Goal: Transaction & Acquisition: Purchase product/service

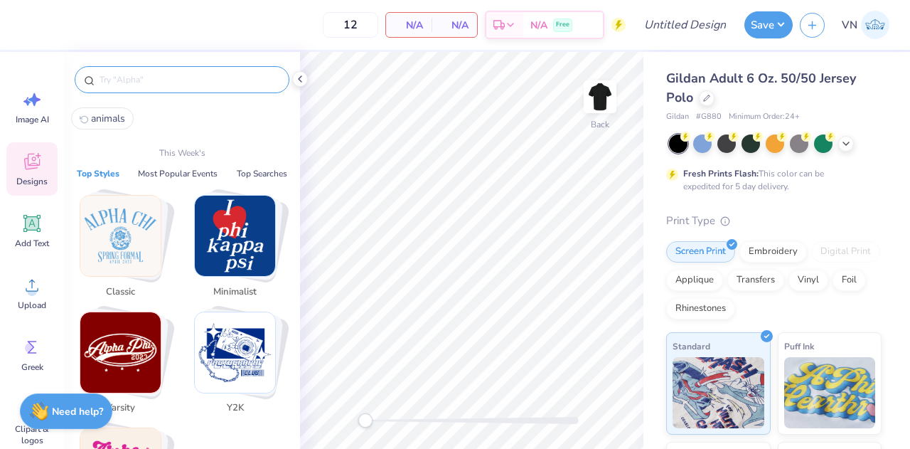
click at [122, 78] on input "text" at bounding box center [189, 80] width 182 height 14
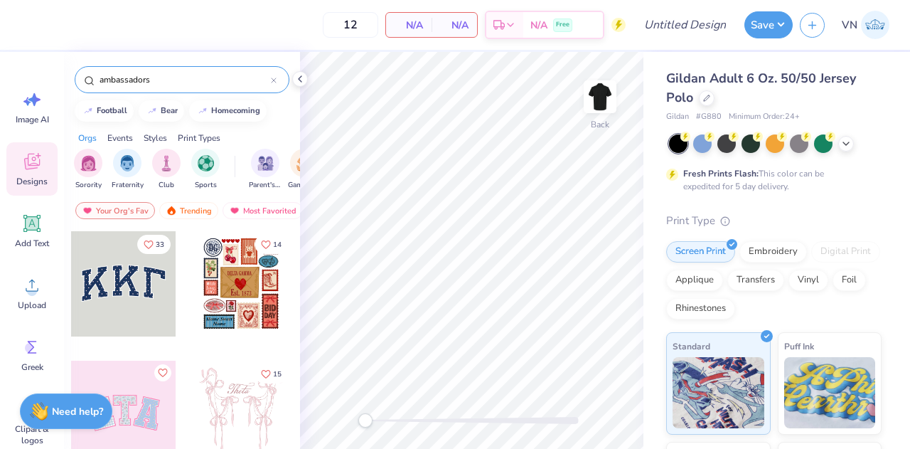
type input "ambassadors"
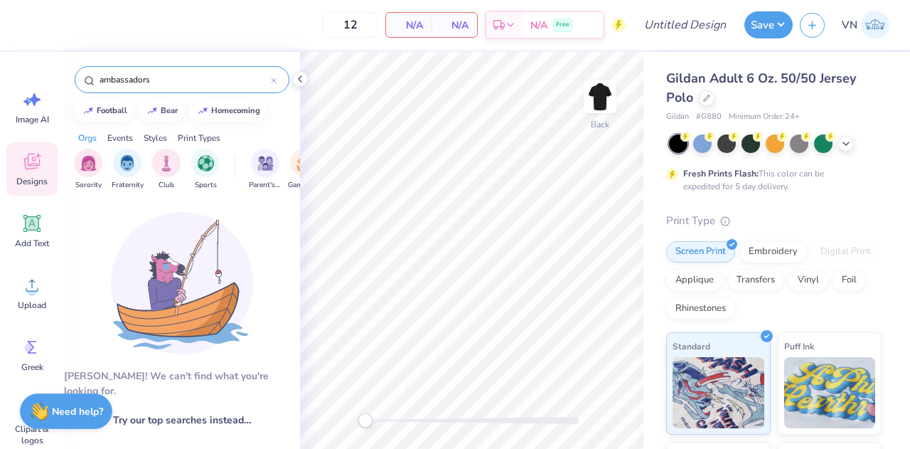
click at [274, 80] on icon at bounding box center [274, 81] width 6 height 6
click at [271, 80] on input "text" at bounding box center [184, 80] width 173 height 14
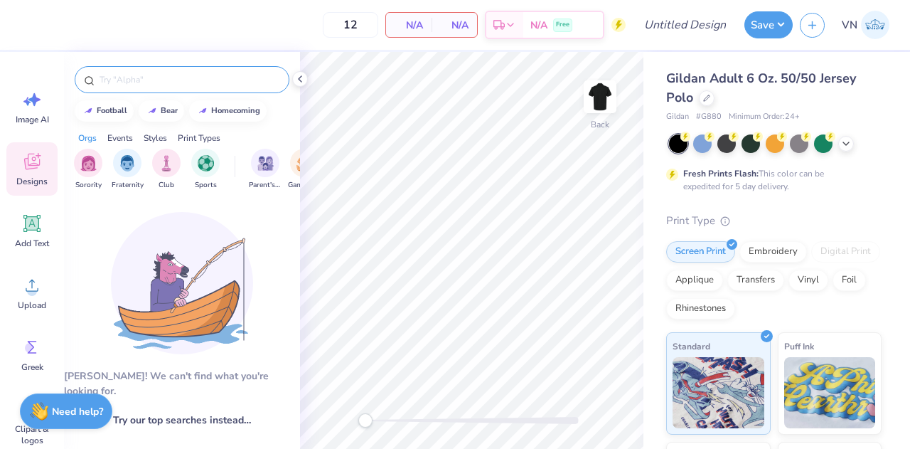
click at [274, 80] on input "text" at bounding box center [189, 80] width 182 height 14
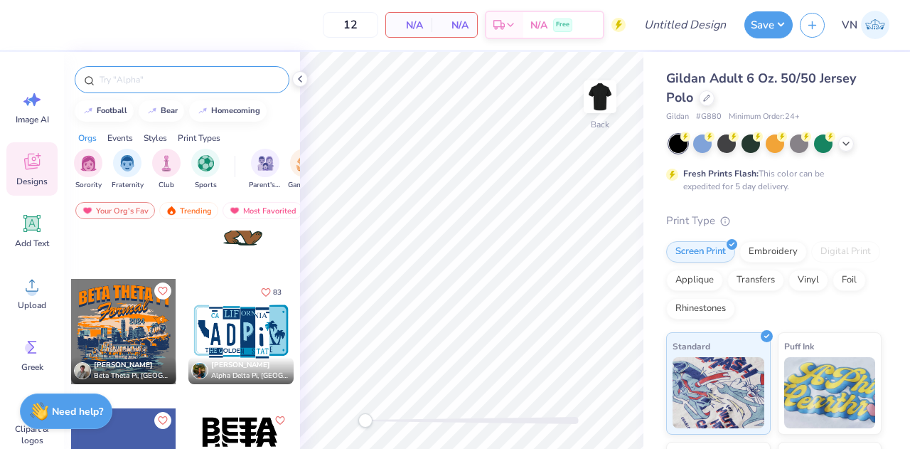
scroll to position [5777, 0]
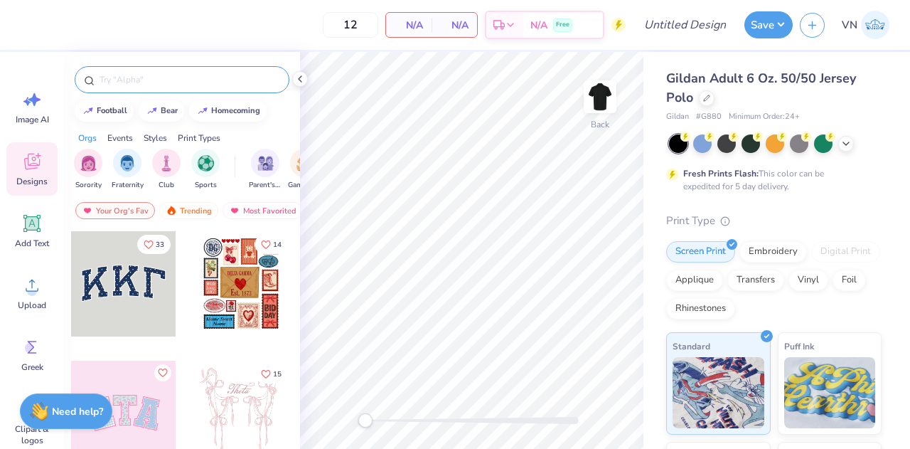
click at [36, 153] on icon at bounding box center [31, 161] width 21 height 21
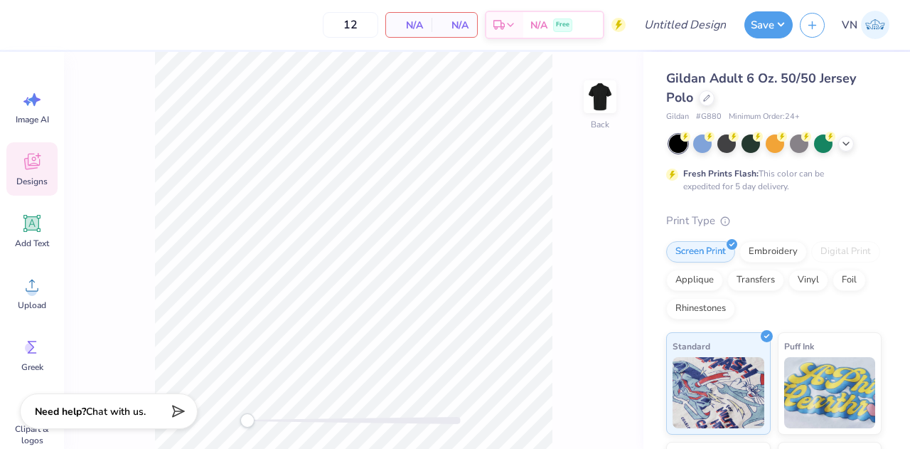
click at [21, 169] on div "Designs" at bounding box center [31, 168] width 51 height 53
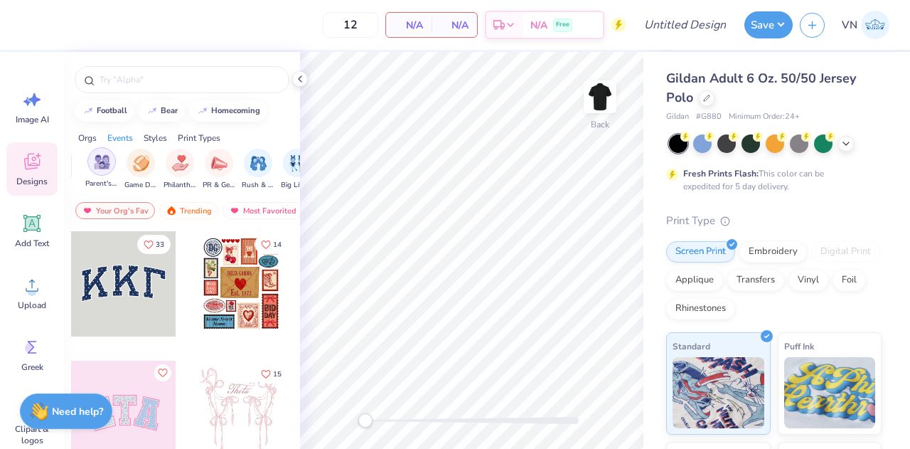
scroll to position [0, 170]
click at [206, 166] on img "filter for PR & General" at bounding box center [213, 162] width 16 height 16
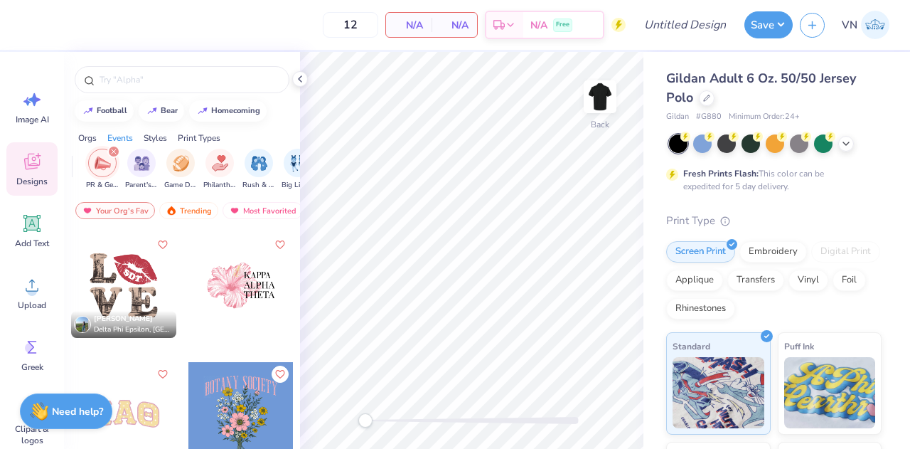
scroll to position [3568, 0]
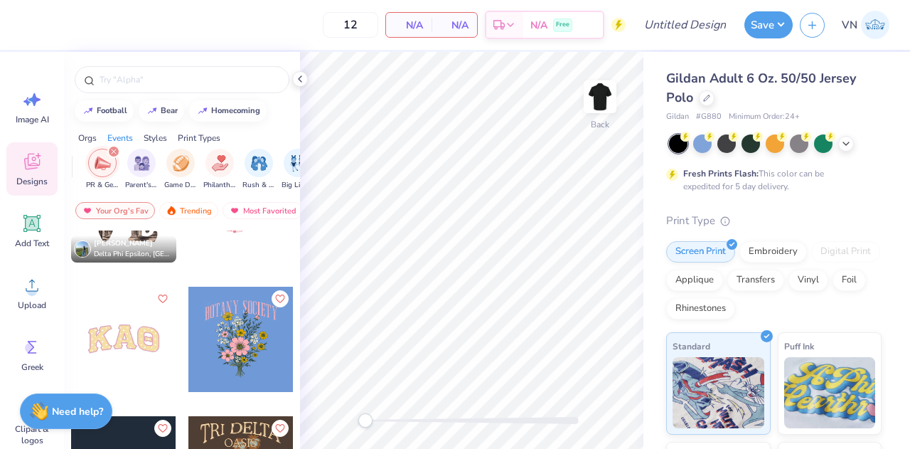
click at [112, 151] on icon "filter for PR & General" at bounding box center [114, 151] width 4 height 4
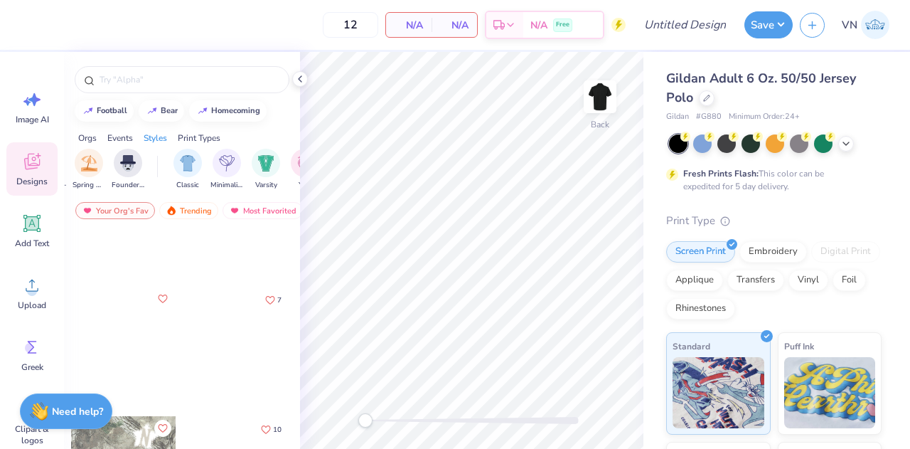
scroll to position [0, 646]
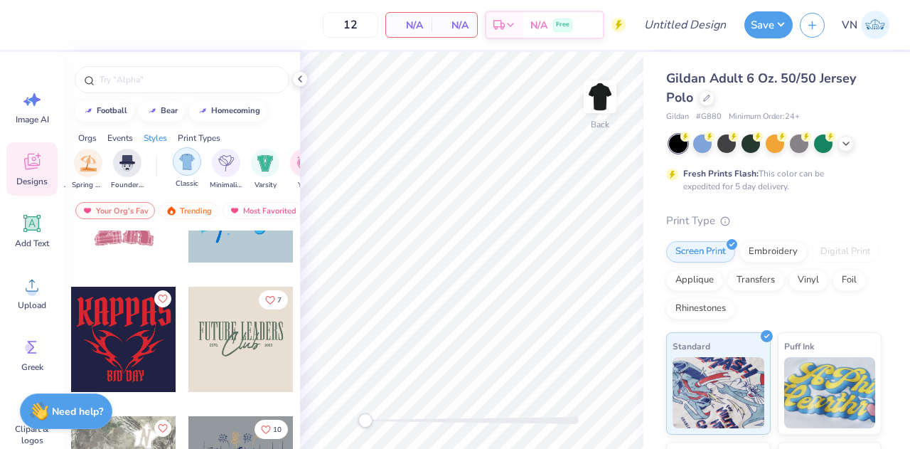
click at [189, 164] on img "filter for Classic" at bounding box center [187, 162] width 16 height 16
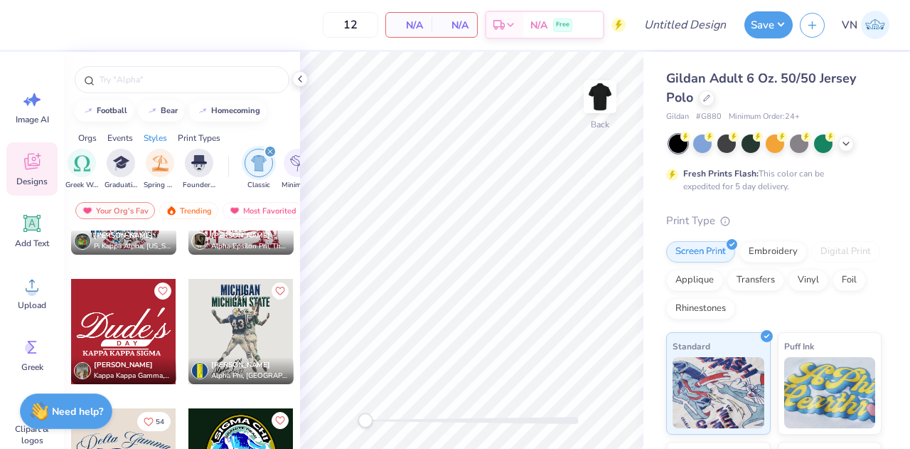
scroll to position [0, 573]
click at [201, 166] on img "filter for Founder’s Day" at bounding box center [201, 162] width 16 height 16
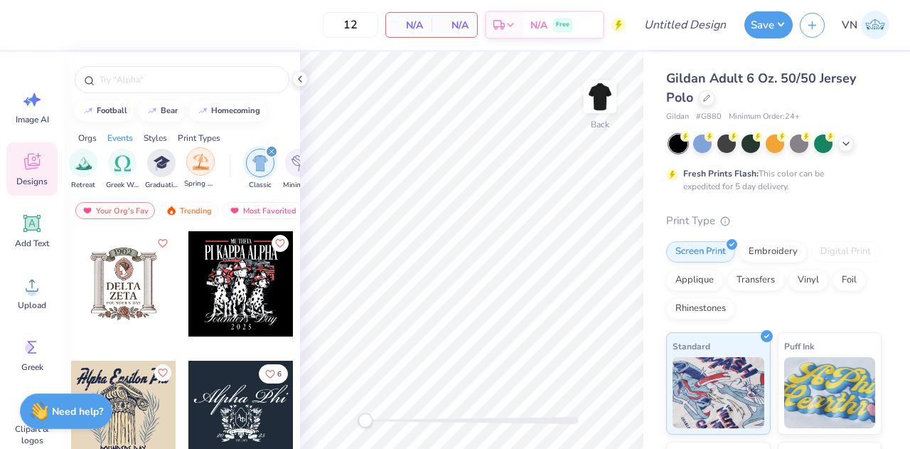
click at [205, 166] on img "filter for Spring Break" at bounding box center [201, 162] width 16 height 16
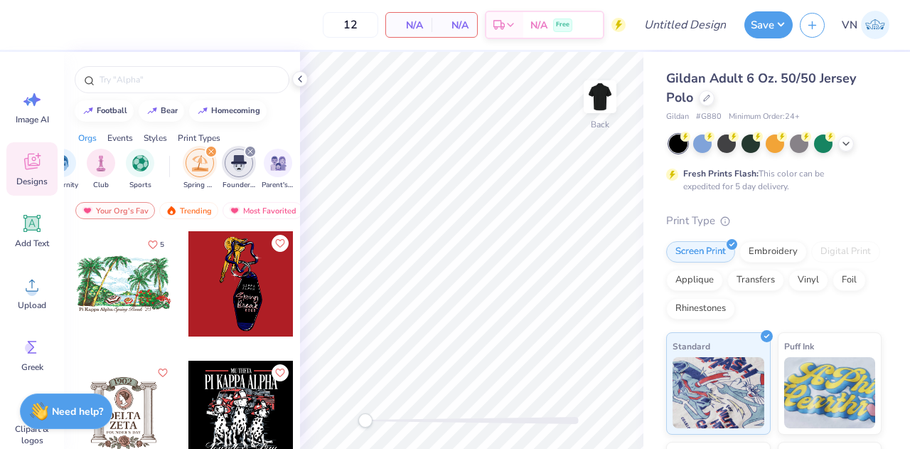
scroll to position [0, 0]
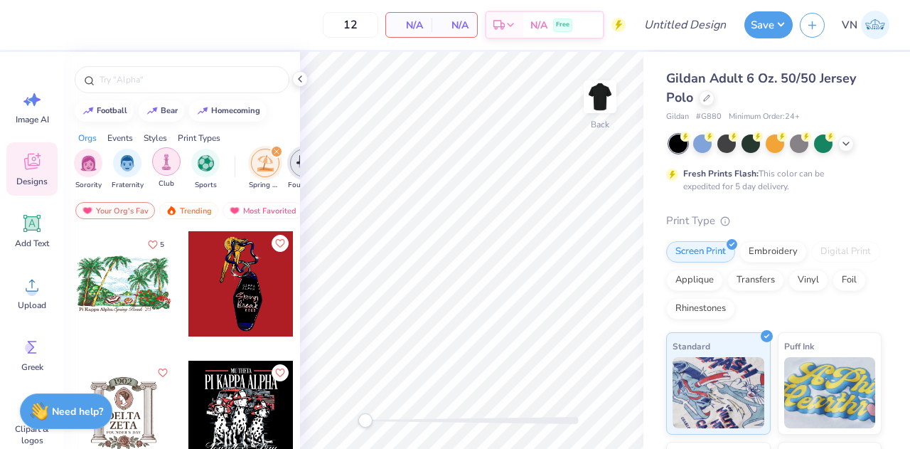
click at [161, 166] on img "filter for Club" at bounding box center [167, 162] width 16 height 16
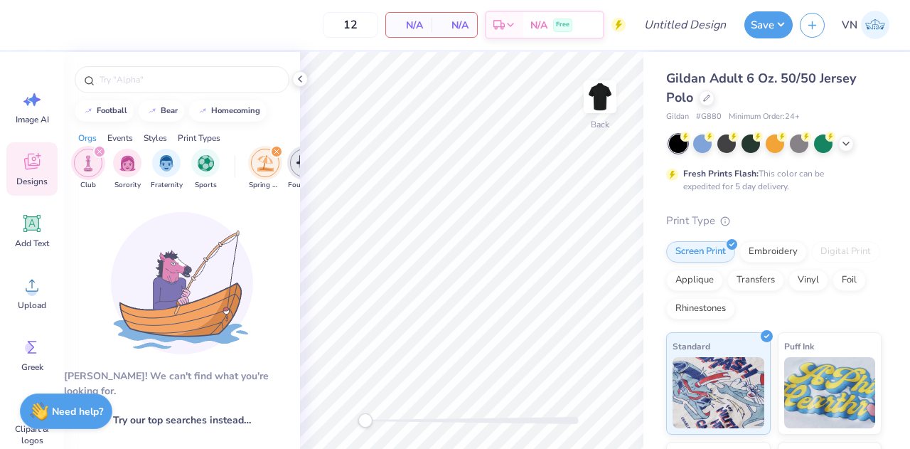
click at [282, 148] on div "filter for Spring Break" at bounding box center [276, 151] width 13 height 13
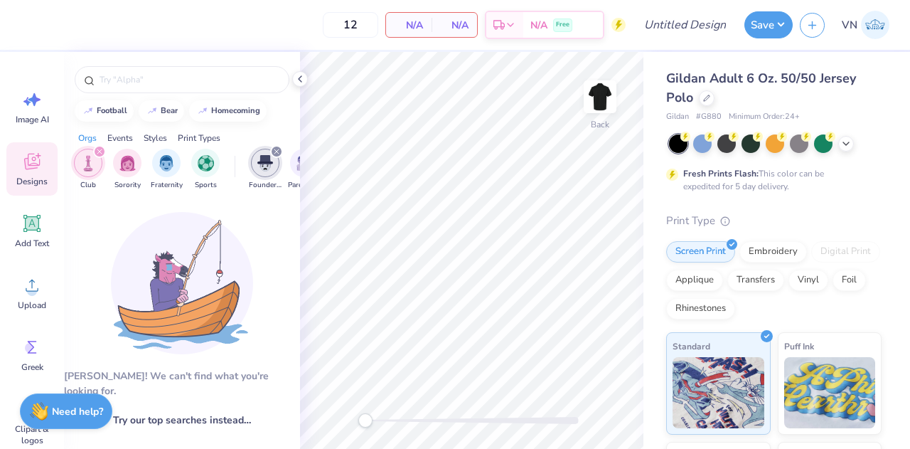
click at [280, 149] on div "filter for Founder’s Day" at bounding box center [276, 151] width 13 height 13
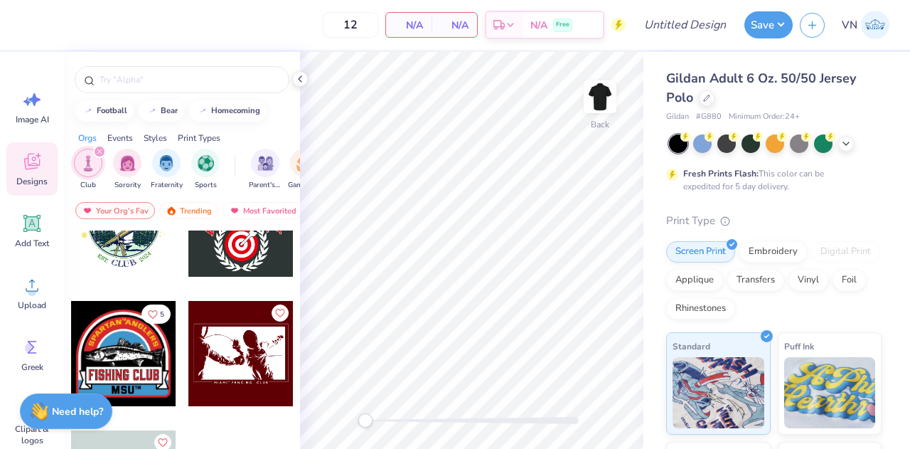
scroll to position [7882, 0]
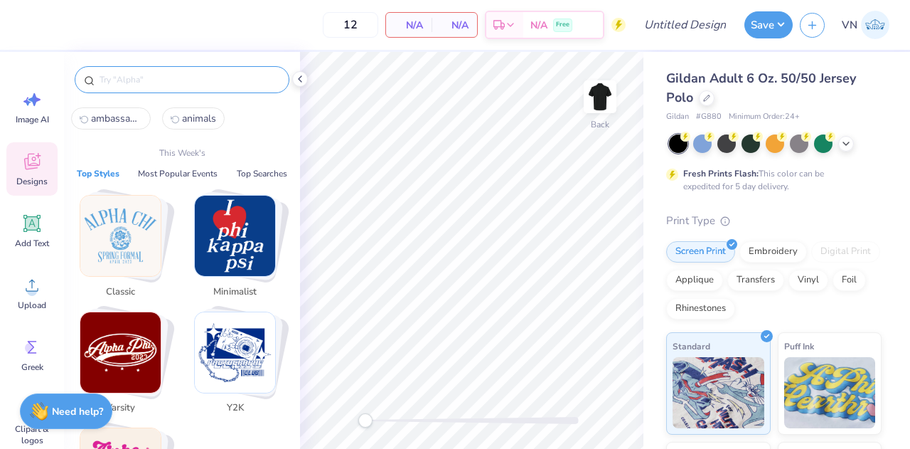
click at [129, 79] on input "text" at bounding box center [189, 80] width 182 height 14
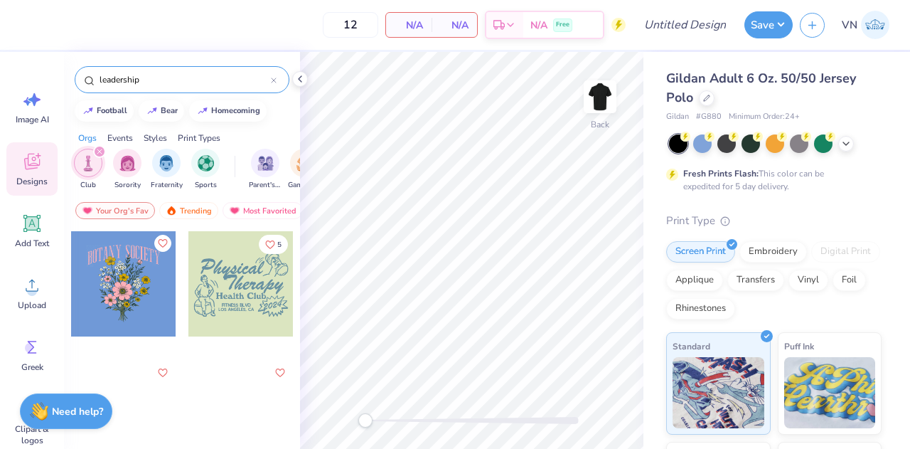
type input "leadership"
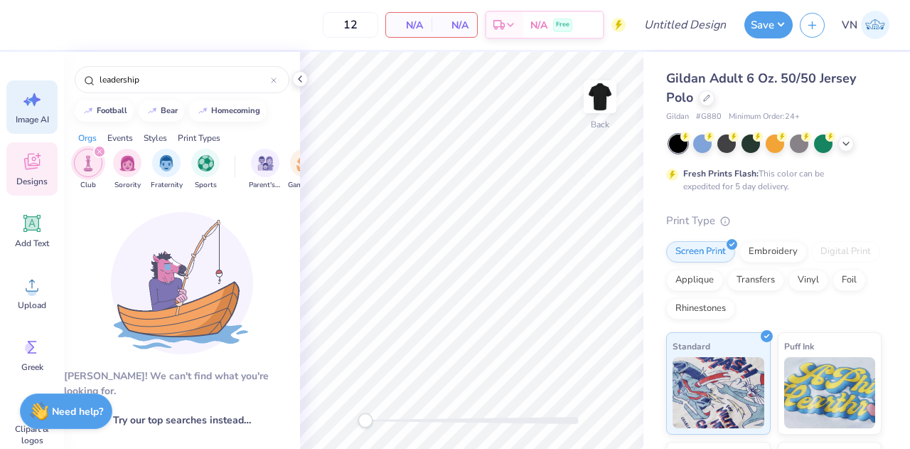
click at [31, 107] on icon at bounding box center [31, 99] width 21 height 21
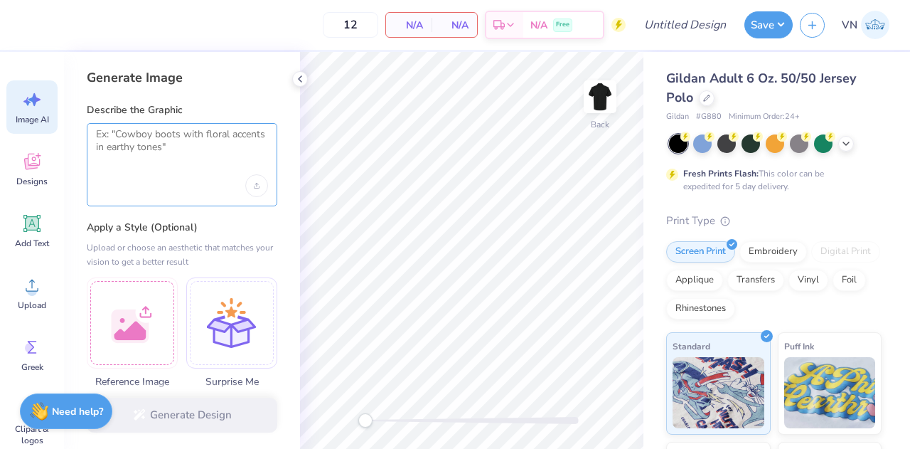
click at [169, 136] on textarea at bounding box center [182, 146] width 172 height 36
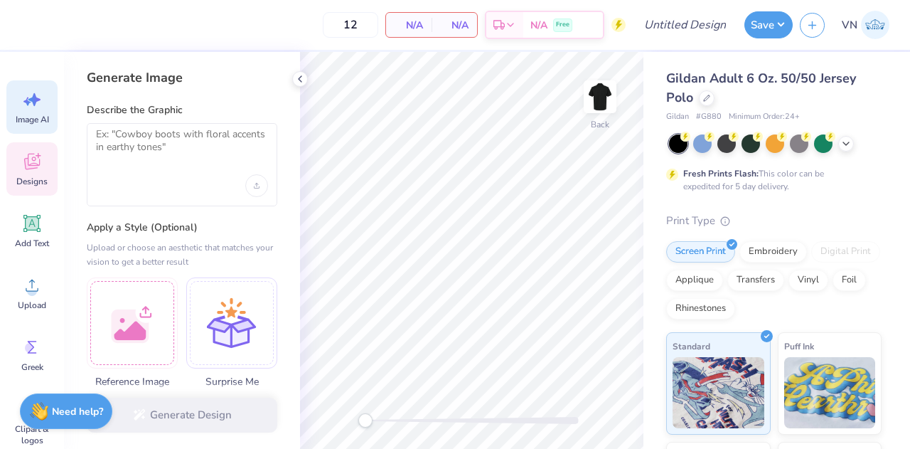
click at [27, 161] on icon at bounding box center [32, 163] width 14 height 11
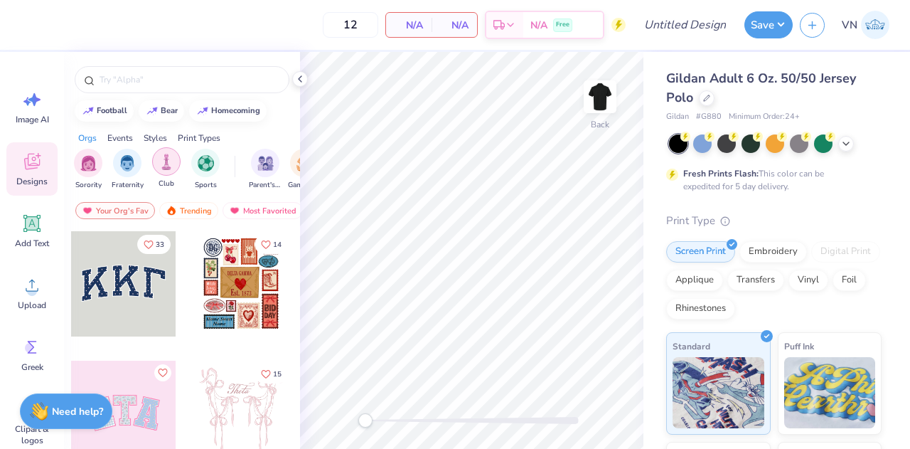
click at [176, 164] on div "filter for Club" at bounding box center [166, 161] width 28 height 28
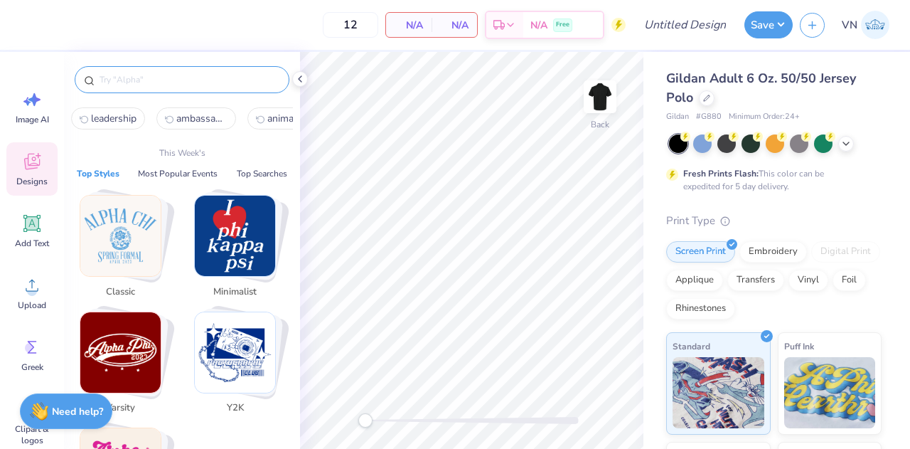
click at [155, 85] on input "text" at bounding box center [189, 80] width 182 height 14
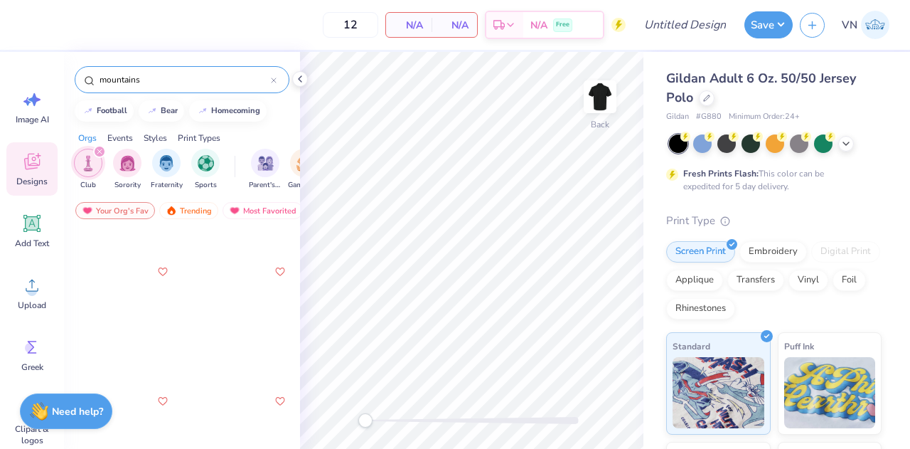
scroll to position [375, 0]
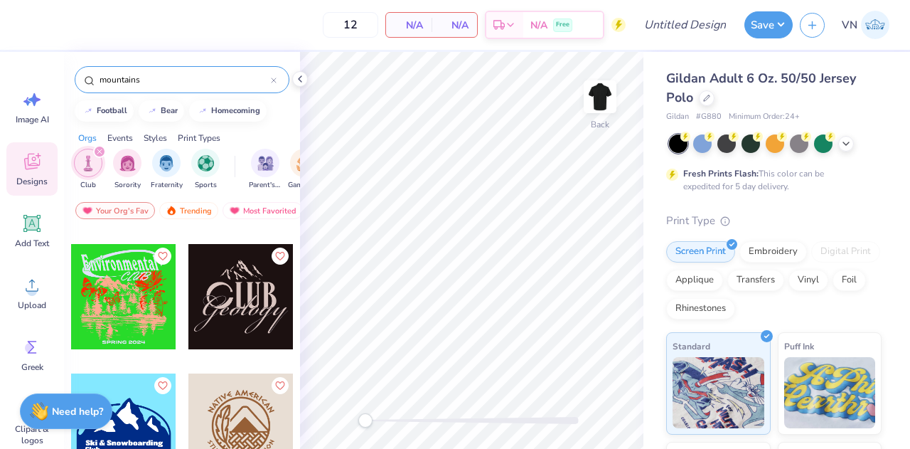
type input "mountains"
click at [219, 303] on div at bounding box center [240, 296] width 105 height 105
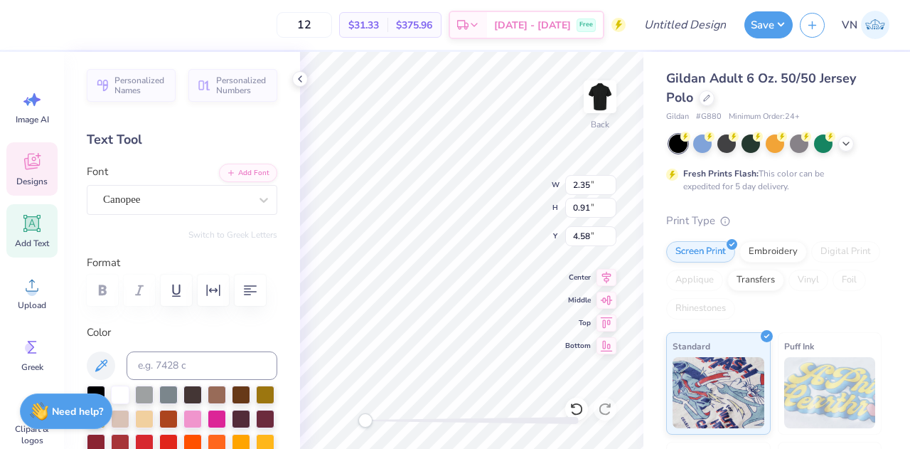
scroll to position [11, 2]
type textarea "C"
type textarea "[GEOGRAPHIC_DATA]"
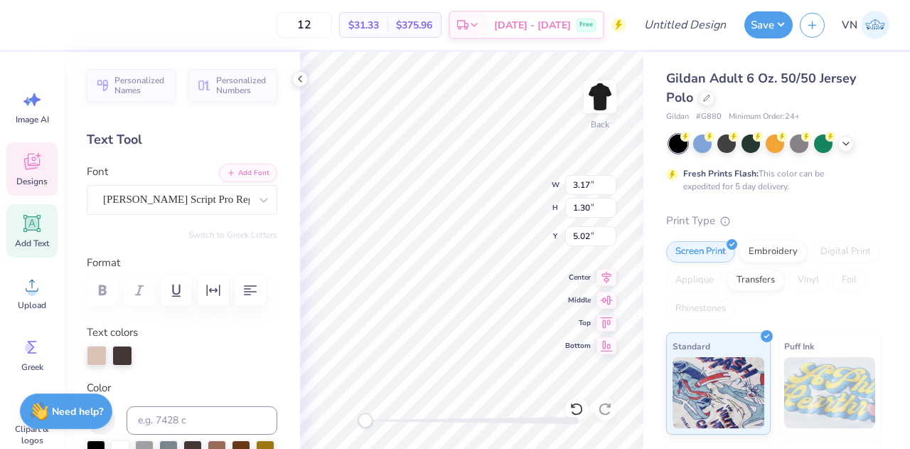
type input "3.17"
type input "1.30"
type input "5.02"
type textarea "G"
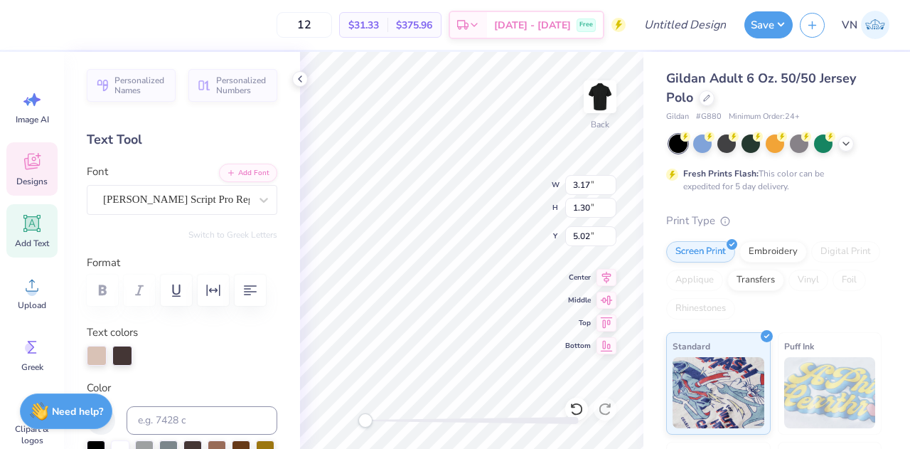
scroll to position [11, 4]
type textarea "leadership Academy"
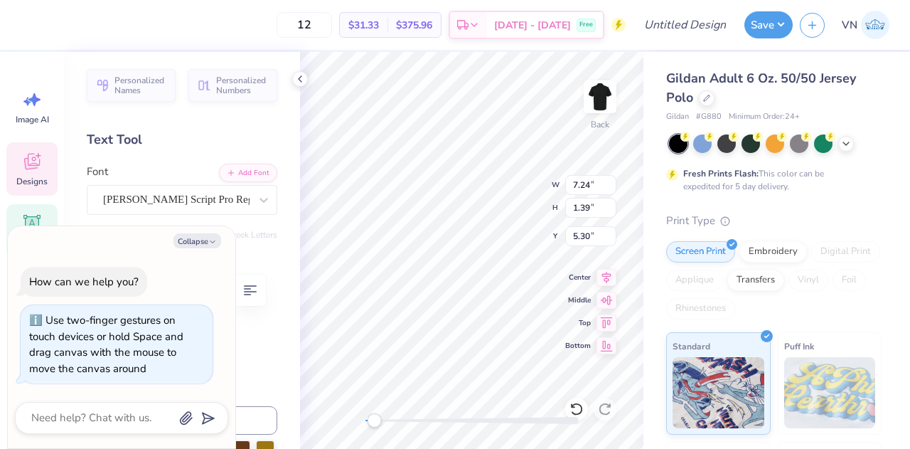
scroll to position [11, 1]
type textarea "x"
type input "6.62"
type input "1.27"
type input "5.42"
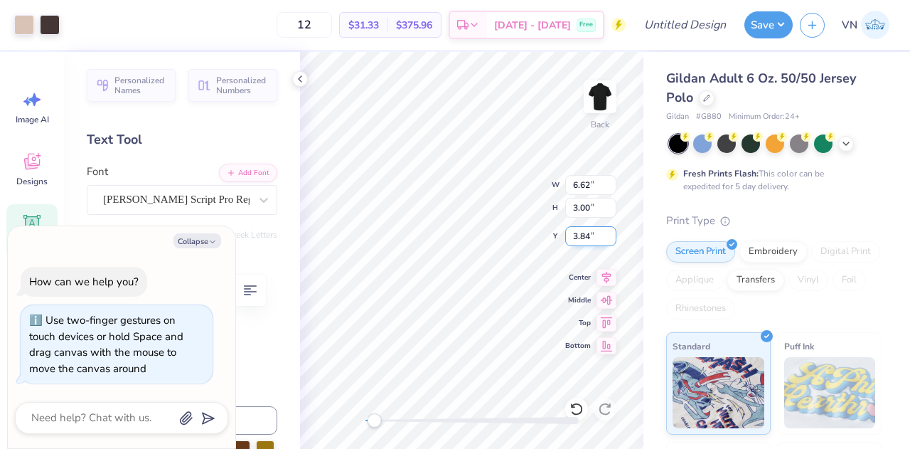
type textarea "x"
type input "3.81"
type textarea "x"
type input "5.15"
type input "2.52"
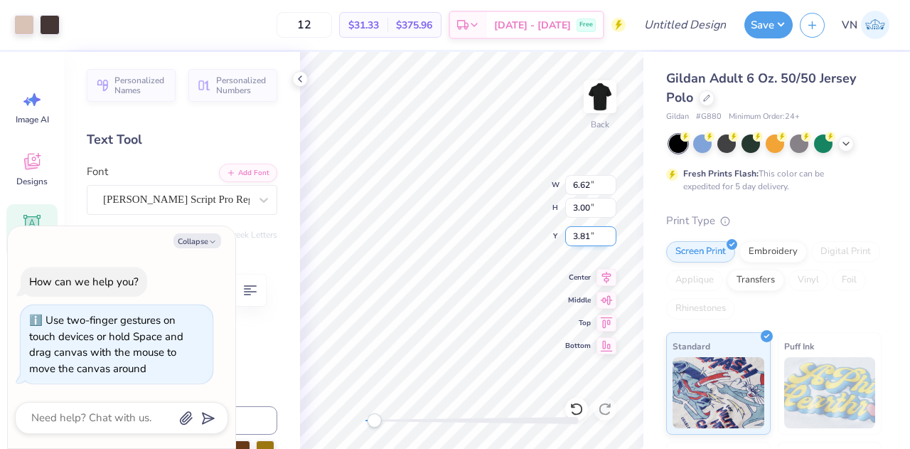
type input "3.85"
type textarea "x"
type input "4.38"
type textarea "x"
type textarea "eadership Academy"
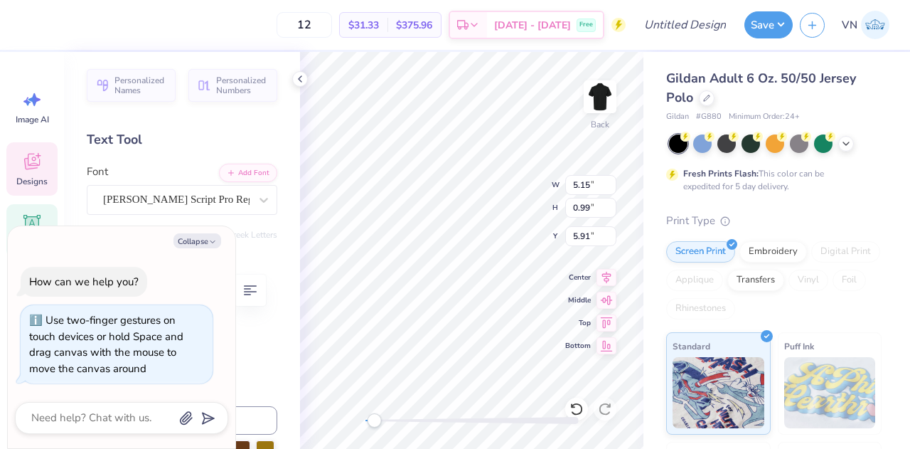
type textarea "x"
type textarea "Leadership Academy"
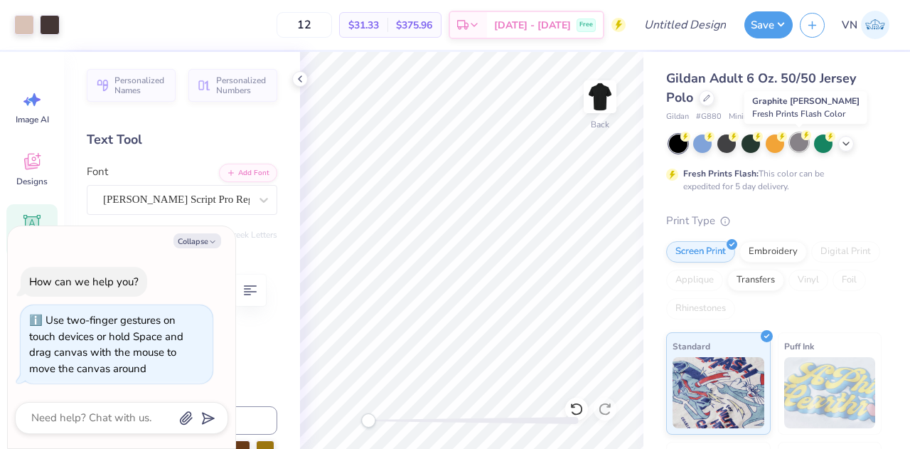
click at [801, 148] on div at bounding box center [799, 142] width 18 height 18
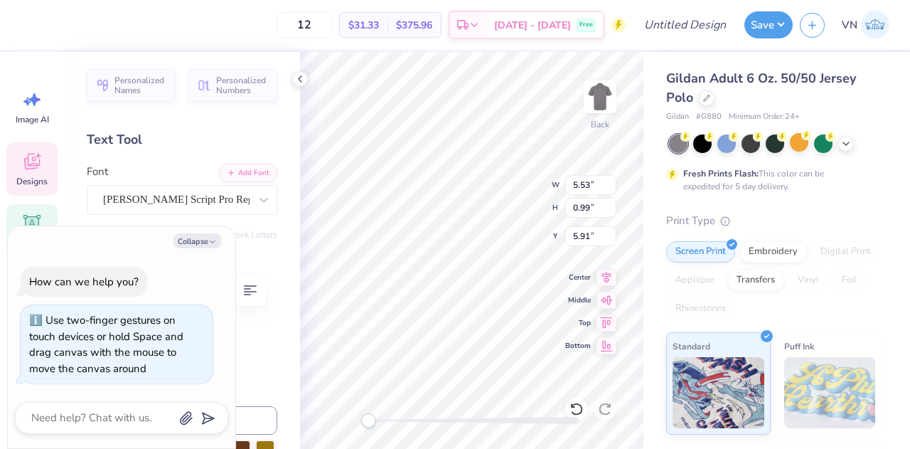
scroll to position [11, 4]
click at [208, 240] on button "Collapse" at bounding box center [198, 240] width 48 height 15
type textarea "x"
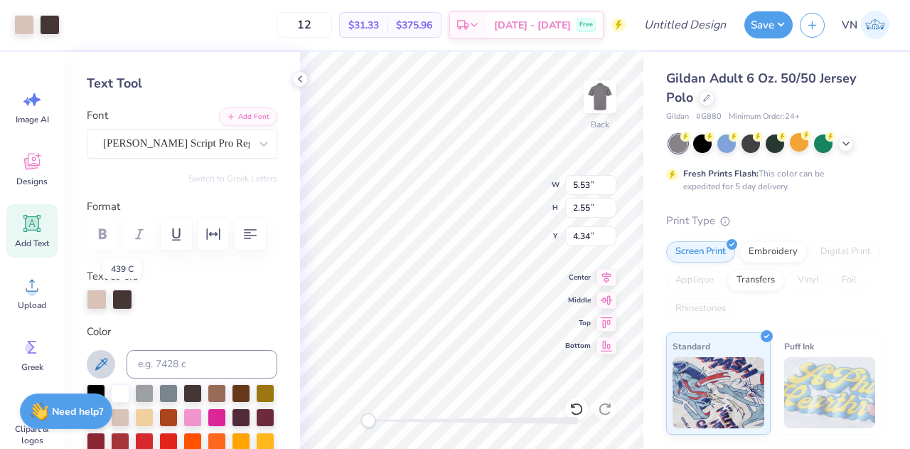
scroll to position [57, 0]
click at [95, 383] on div at bounding box center [96, 391] width 18 height 18
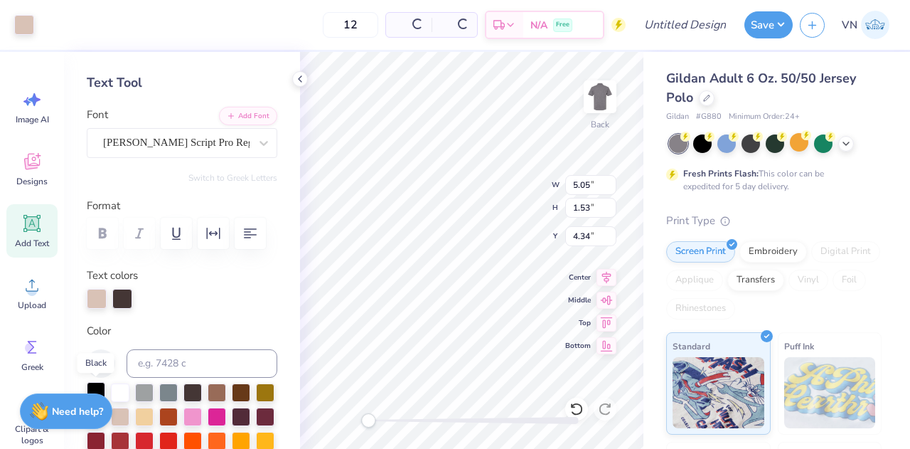
type input "5.05"
type input "1.53"
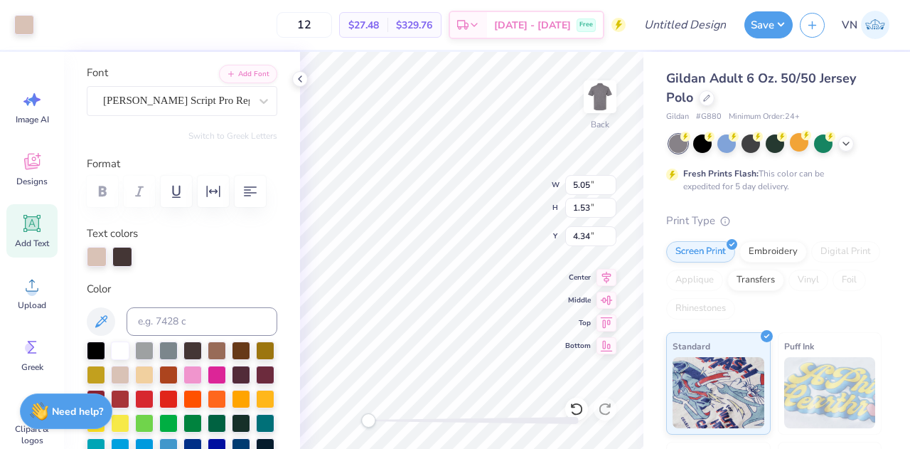
scroll to position [108, 0]
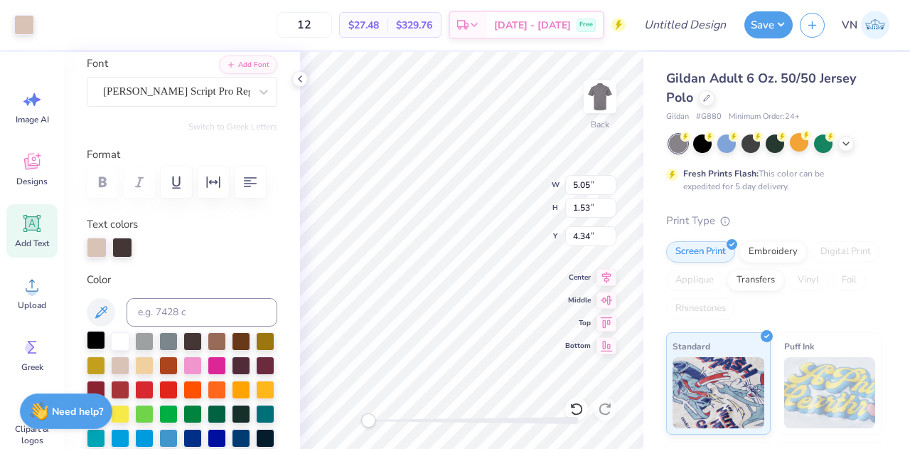
click at [94, 339] on div at bounding box center [96, 340] width 18 height 18
click at [100, 244] on div at bounding box center [97, 246] width 20 height 20
click at [119, 245] on div at bounding box center [122, 246] width 20 height 20
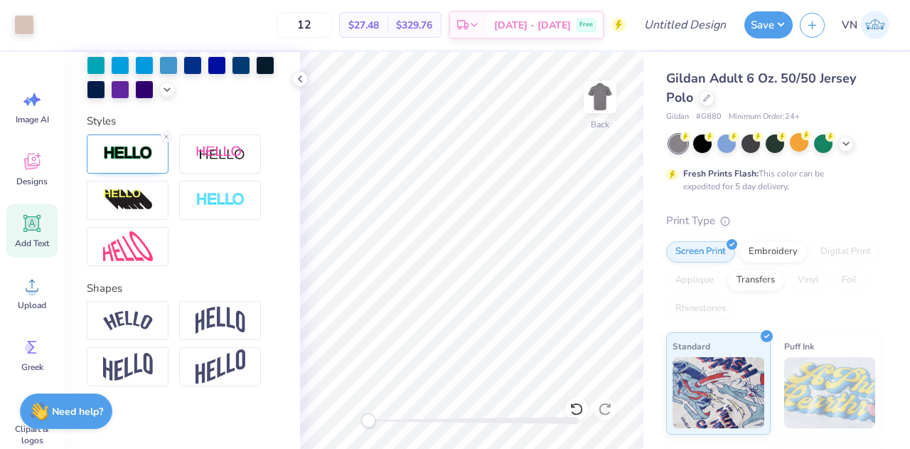
scroll to position [512, 0]
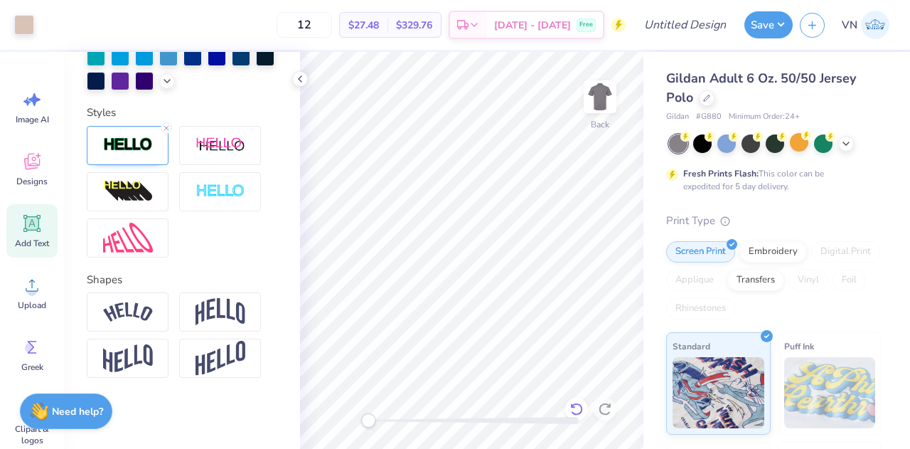
click at [575, 412] on icon at bounding box center [577, 409] width 14 height 14
click at [577, 406] on icon at bounding box center [577, 409] width 14 height 14
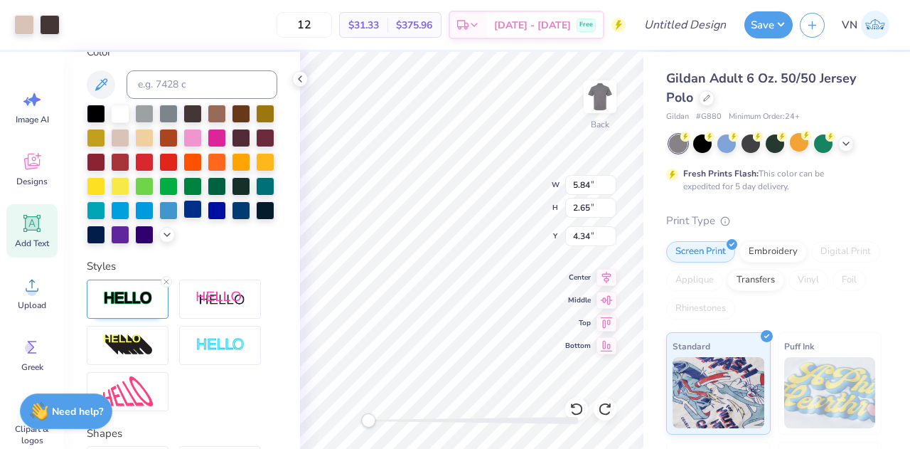
scroll to position [335, 0]
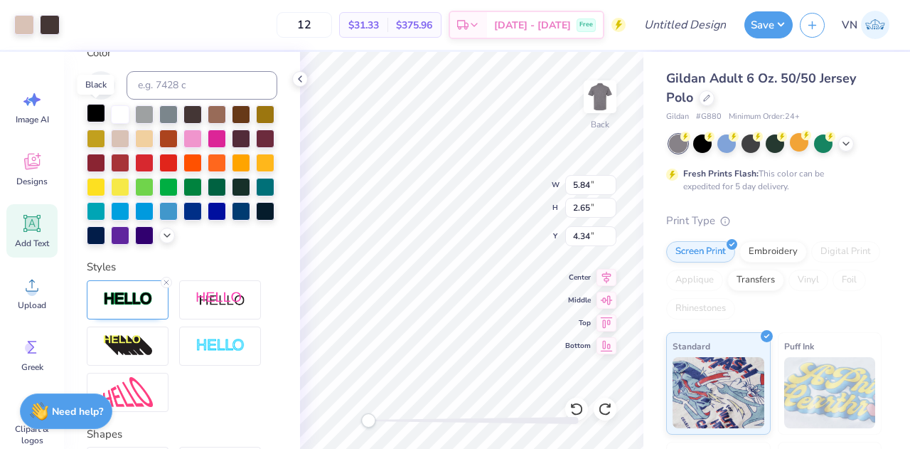
click at [101, 118] on div at bounding box center [96, 113] width 18 height 18
type input "5.05"
type input "1.53"
click at [580, 407] on icon at bounding box center [577, 409] width 14 height 14
click at [574, 405] on icon at bounding box center [576, 408] width 12 height 13
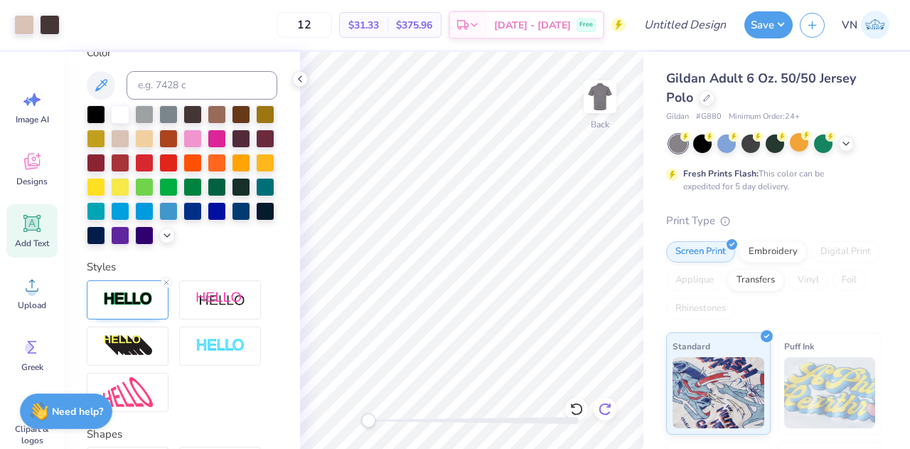
click at [606, 404] on icon at bounding box center [605, 408] width 12 height 13
click at [93, 112] on div at bounding box center [96, 113] width 18 height 18
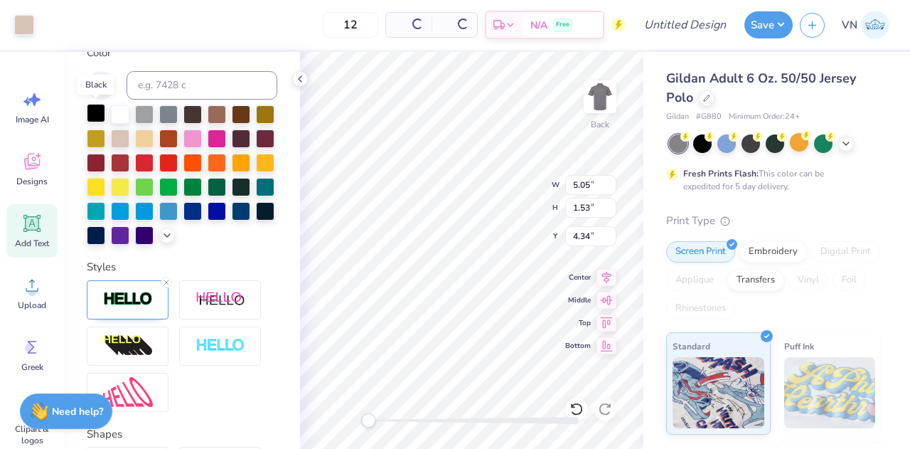
type input "5.05"
type input "1.53"
click at [93, 112] on div at bounding box center [96, 113] width 18 height 18
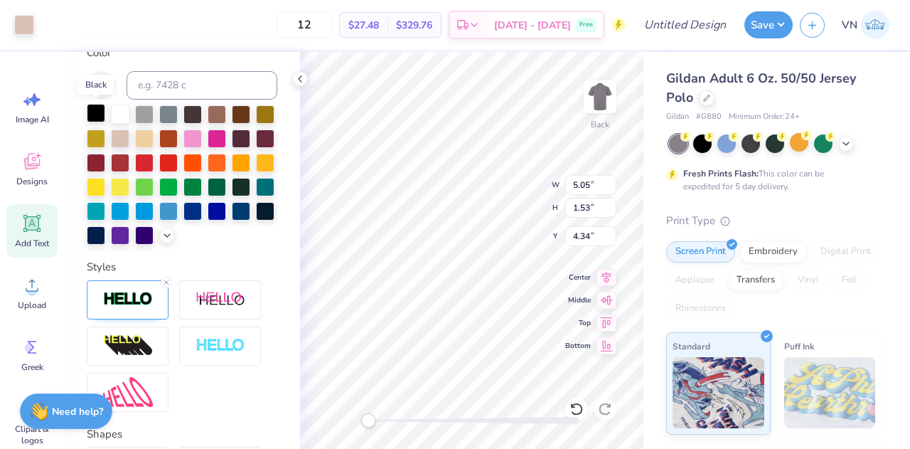
click at [93, 112] on div at bounding box center [96, 113] width 18 height 18
click at [87, 110] on div at bounding box center [96, 113] width 18 height 18
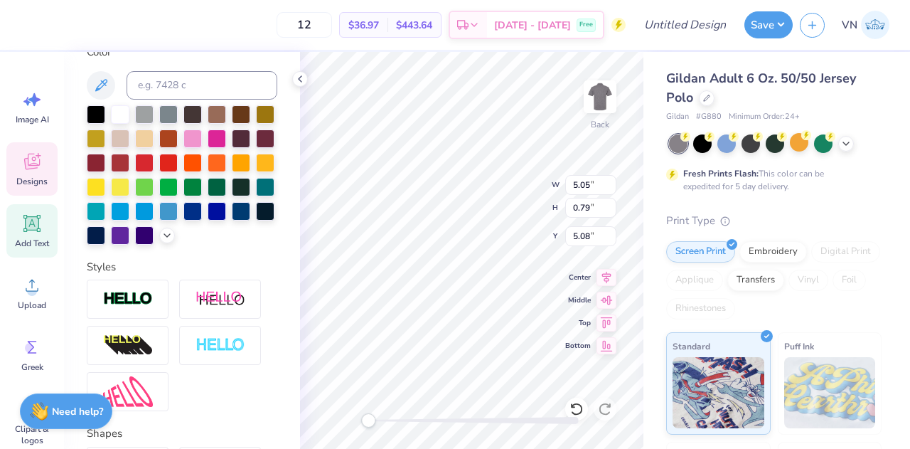
scroll to position [11, 4]
click at [524, 186] on div "Back W 5.05 5.05 " H 0.79 0.79 " Y 5.08 5.08 " Center Middle Top Bottom" at bounding box center [471, 250] width 343 height 397
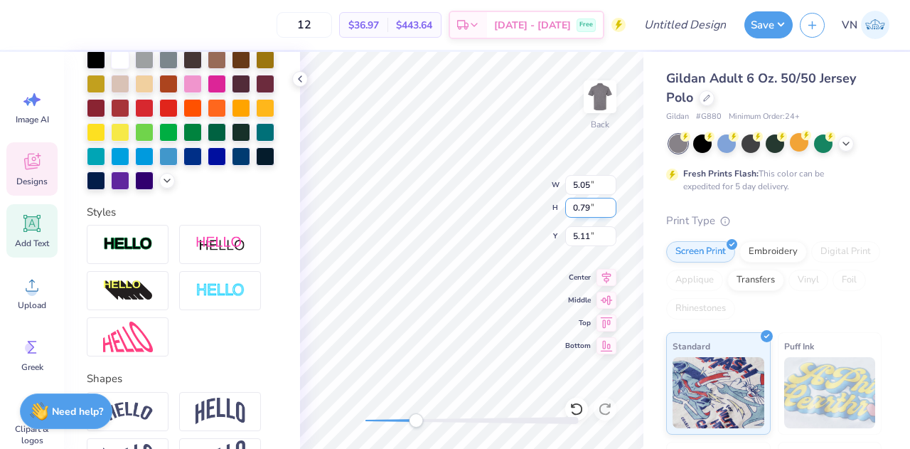
type input "5.05"
type input "0.79"
type input "5.11"
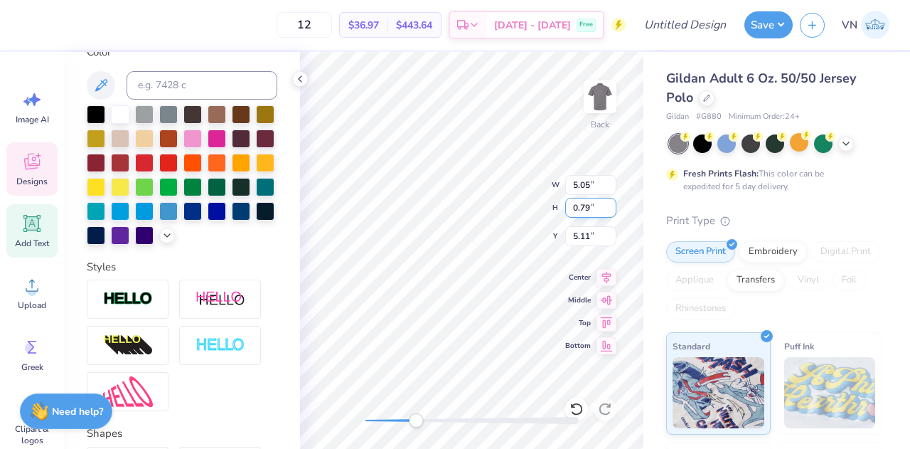
scroll to position [11, 3]
click at [89, 108] on div at bounding box center [96, 113] width 18 height 18
click at [576, 405] on icon at bounding box center [576, 408] width 12 height 13
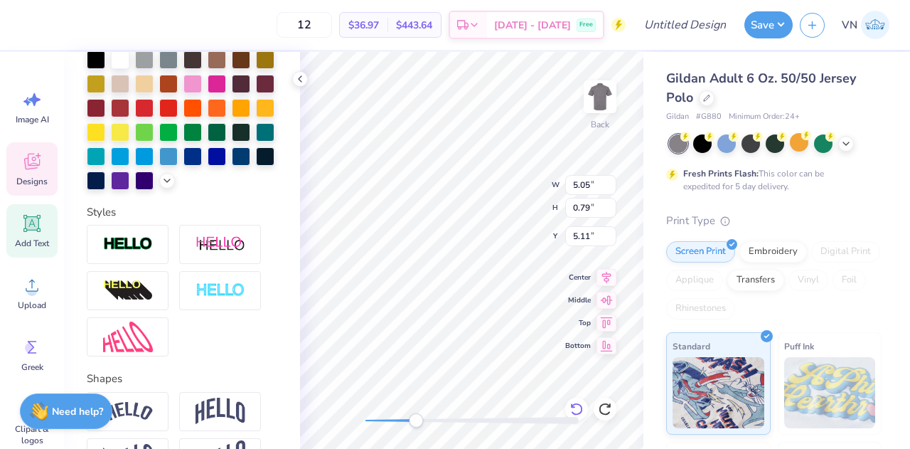
scroll to position [280, 0]
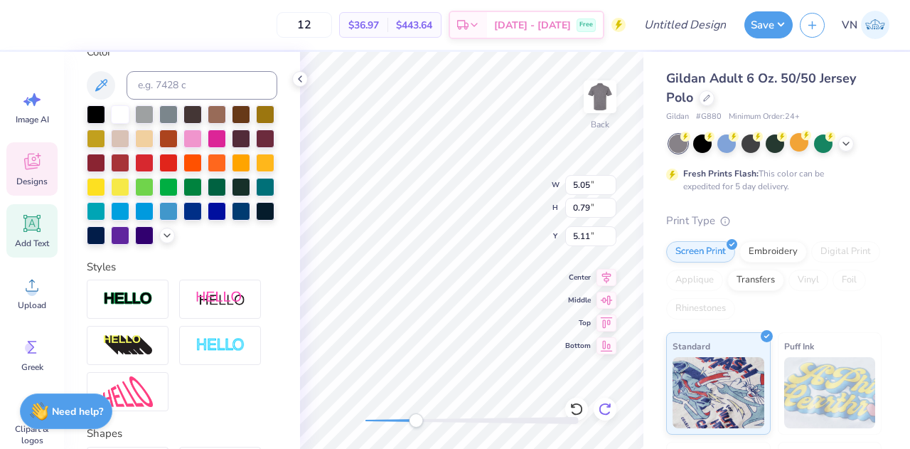
click at [606, 407] on icon at bounding box center [605, 409] width 14 height 14
click at [90, 114] on div at bounding box center [96, 113] width 18 height 18
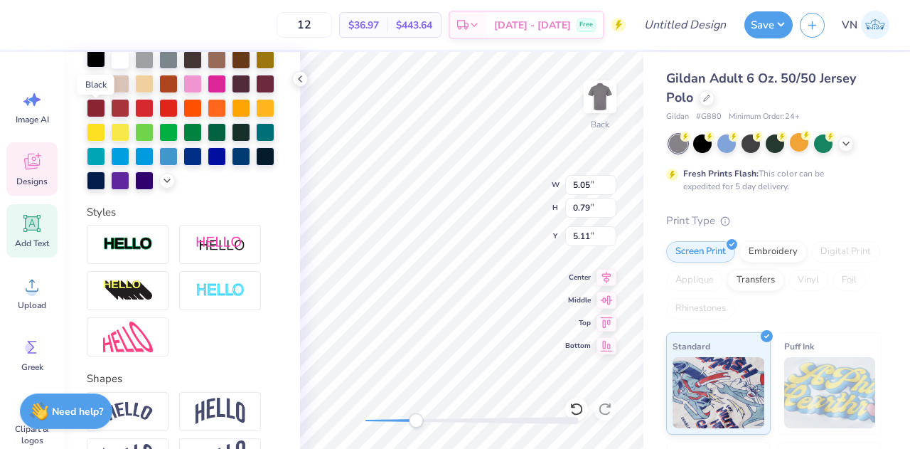
scroll to position [280, 0]
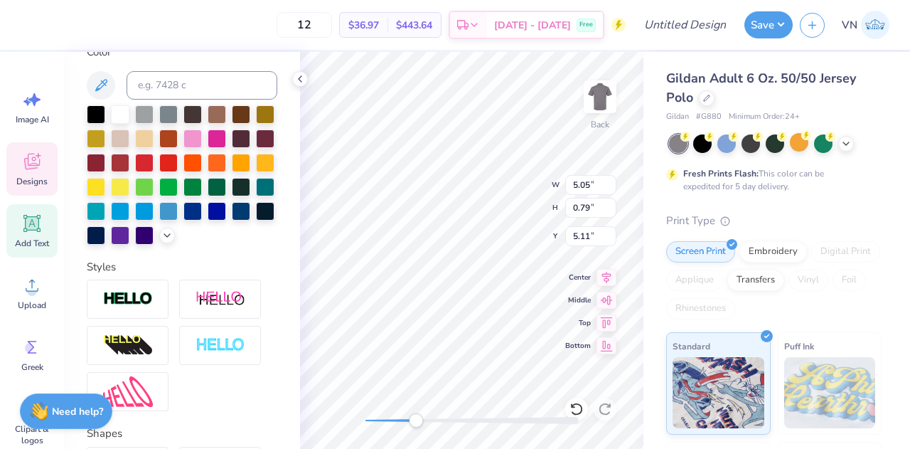
click at [509, 174] on div "Back W 5.05 5.05 " H 0.79 0.79 " Y 5.11 5.11 " Center Middle Top Bottom" at bounding box center [471, 250] width 343 height 397
type input "1.27"
type input "0.60"
type input "4.34"
click at [505, 173] on div "Back W 1.27 1.27 " H 0.60 0.60 " Y 4.34 4.34 " Center Middle Top Bottom" at bounding box center [471, 250] width 343 height 397
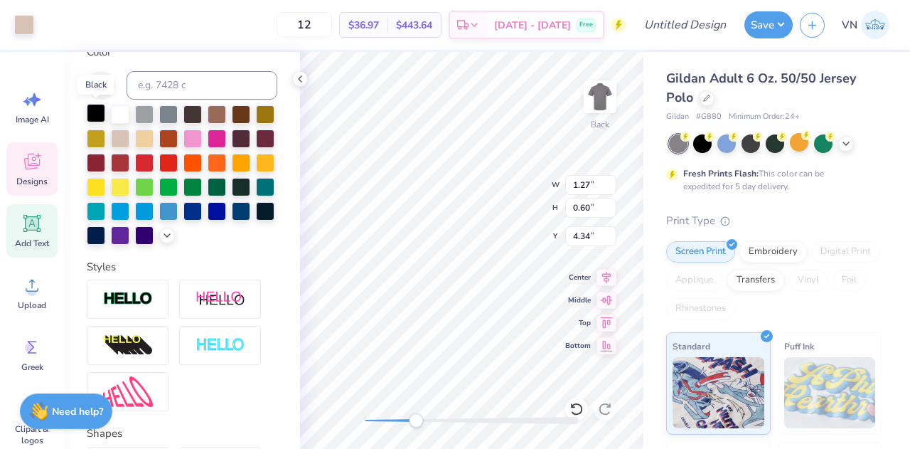
click at [91, 110] on div at bounding box center [96, 113] width 18 height 18
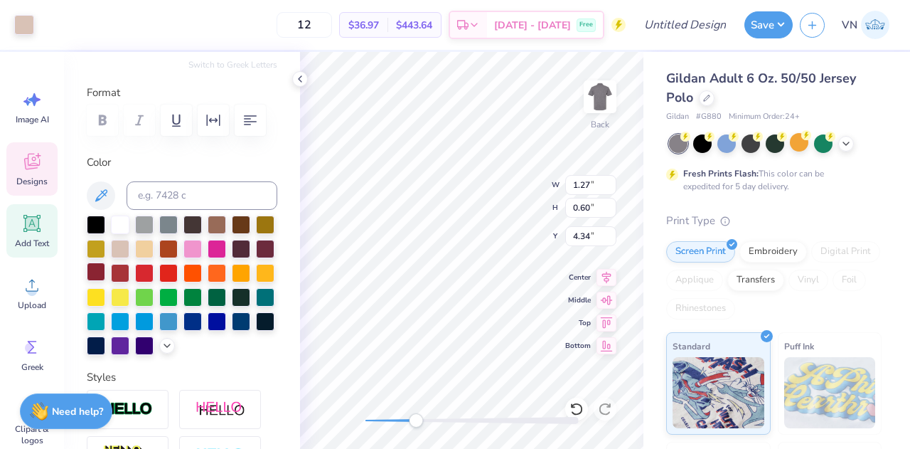
scroll to position [171, 0]
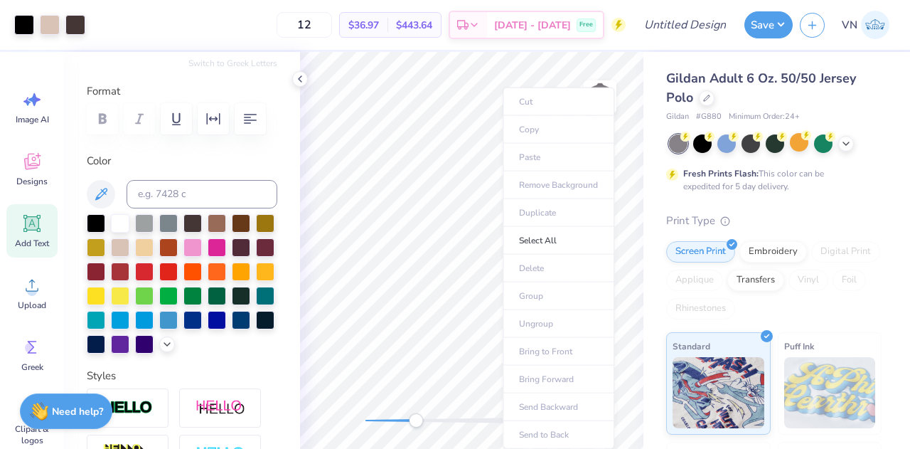
click at [503, 171] on ul "Cut Copy Paste Remove Background Duplicate Select All Delete Group Ungroup Brin…" at bounding box center [559, 267] width 112 height 361
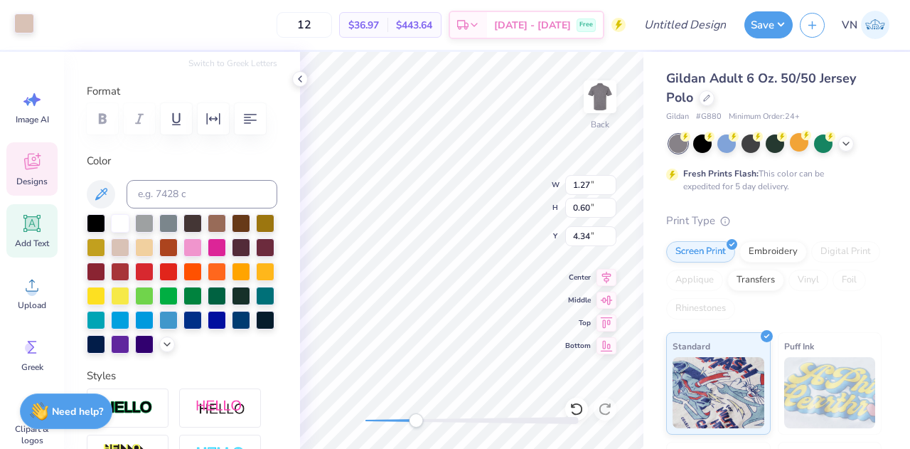
click at [14, 24] on div at bounding box center [24, 24] width 20 height 20
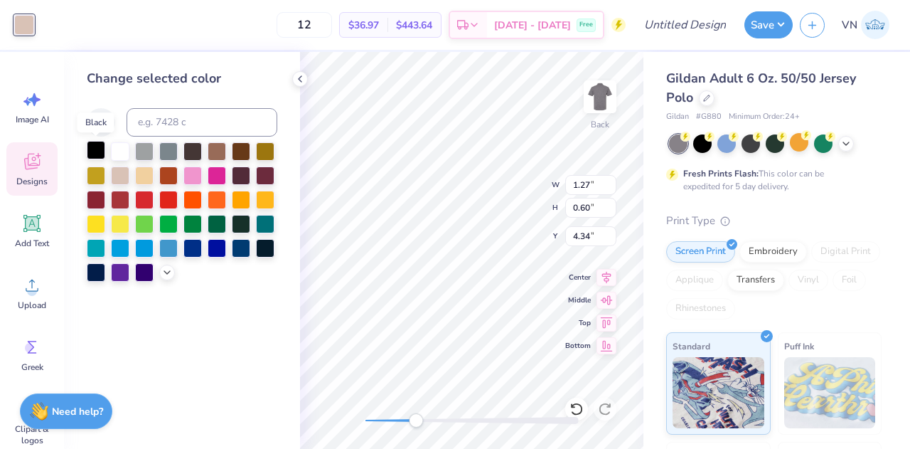
click at [101, 153] on div at bounding box center [96, 150] width 18 height 18
click at [91, 151] on div at bounding box center [96, 150] width 18 height 18
click at [92, 149] on div at bounding box center [96, 150] width 18 height 18
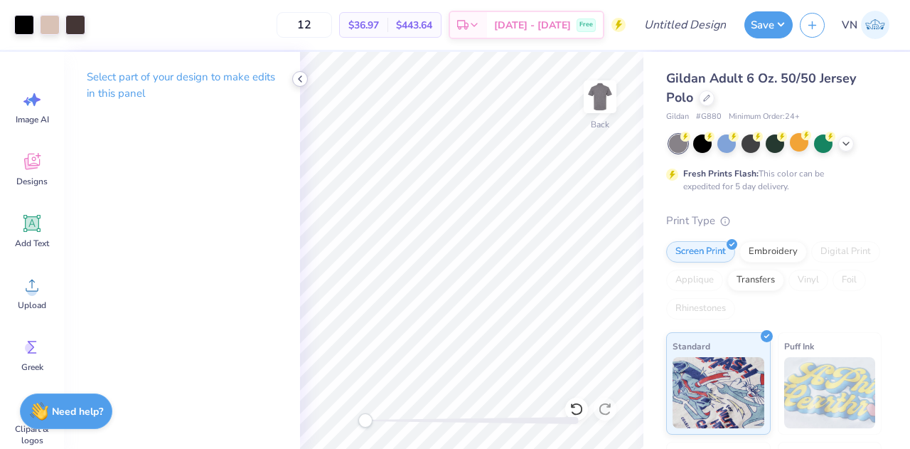
click at [299, 80] on polyline at bounding box center [300, 79] width 3 height 6
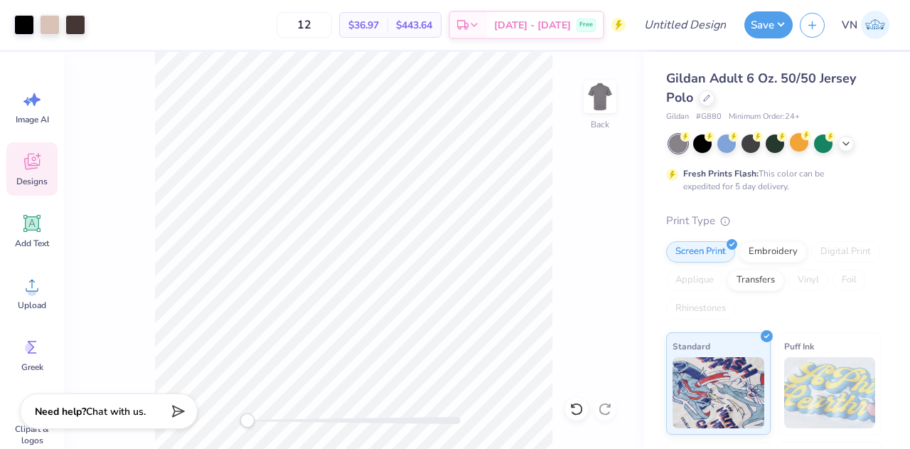
click at [37, 158] on icon at bounding box center [31, 161] width 21 height 21
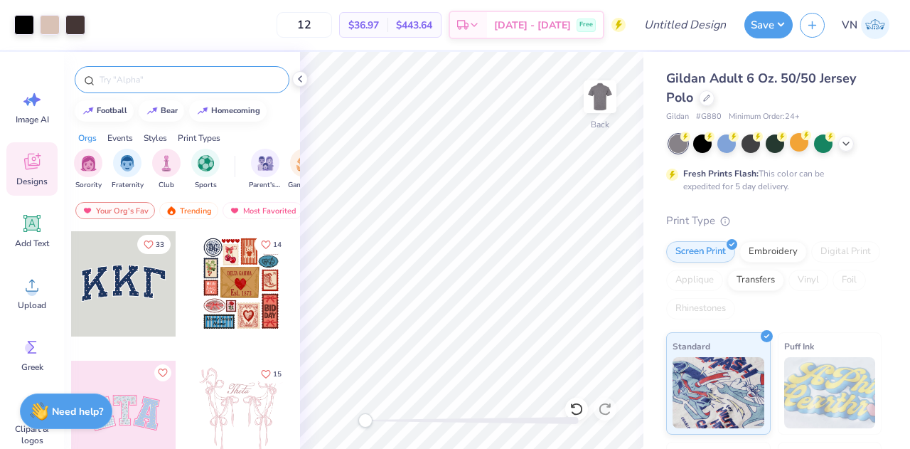
click at [140, 74] on input "text" at bounding box center [189, 80] width 182 height 14
type input "mountain"
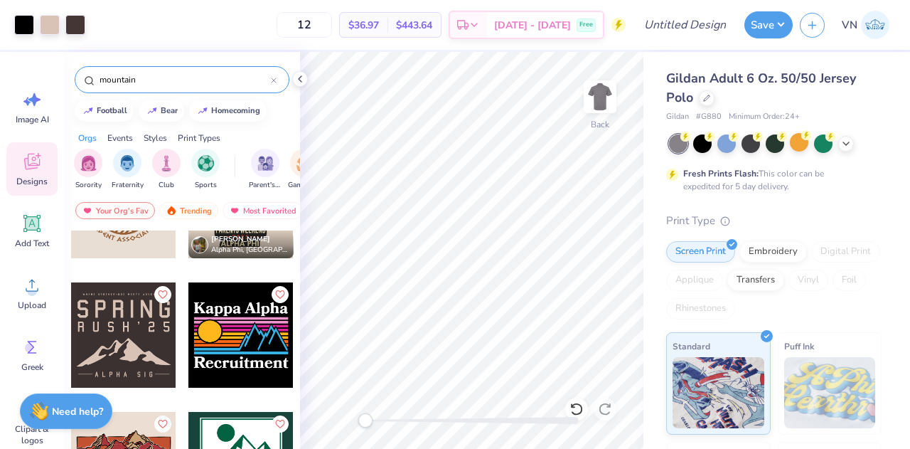
scroll to position [5644, 0]
click at [274, 81] on icon at bounding box center [274, 81] width 6 height 6
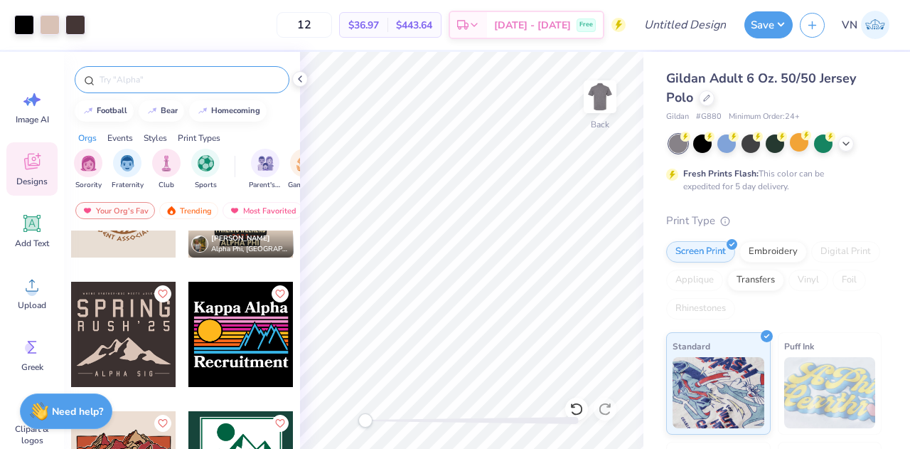
scroll to position [1799, 0]
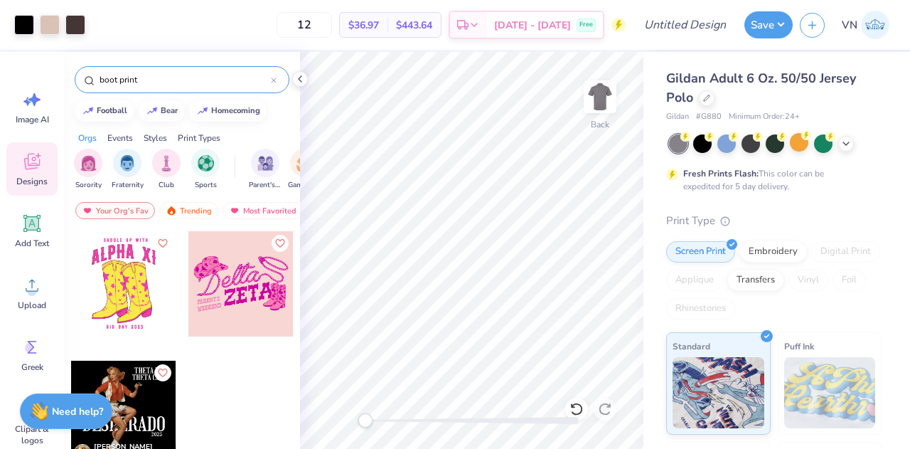
click at [174, 75] on input "boot print" at bounding box center [184, 80] width 173 height 14
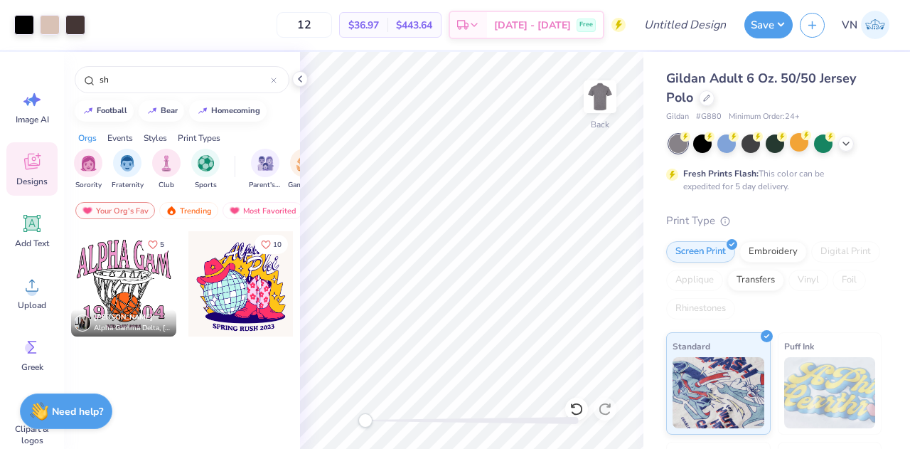
type input "s"
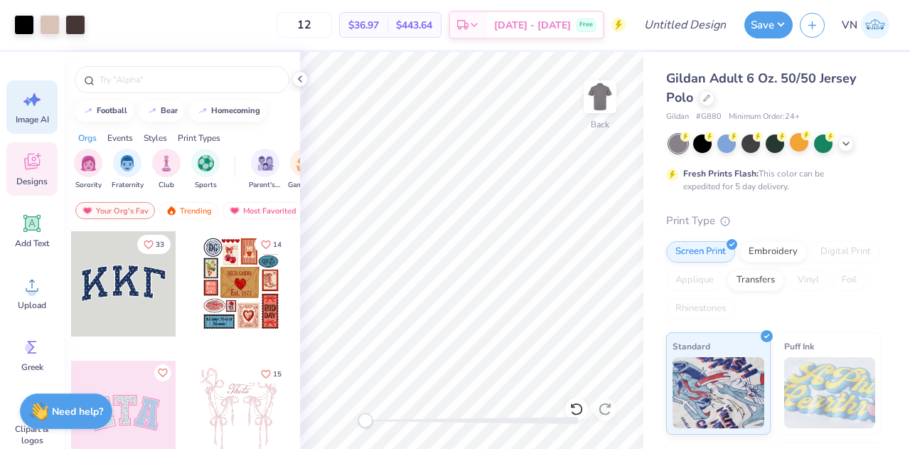
click at [33, 113] on div "Image AI" at bounding box center [31, 106] width 51 height 53
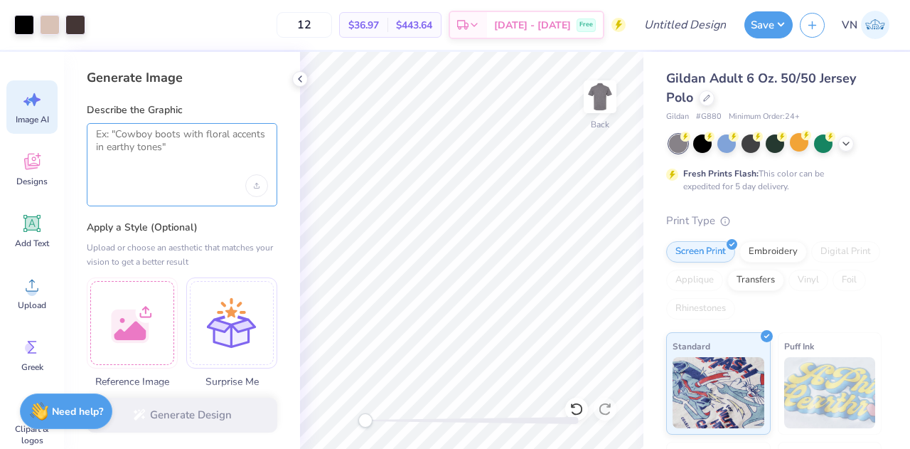
click at [151, 139] on textarea at bounding box center [182, 146] width 172 height 36
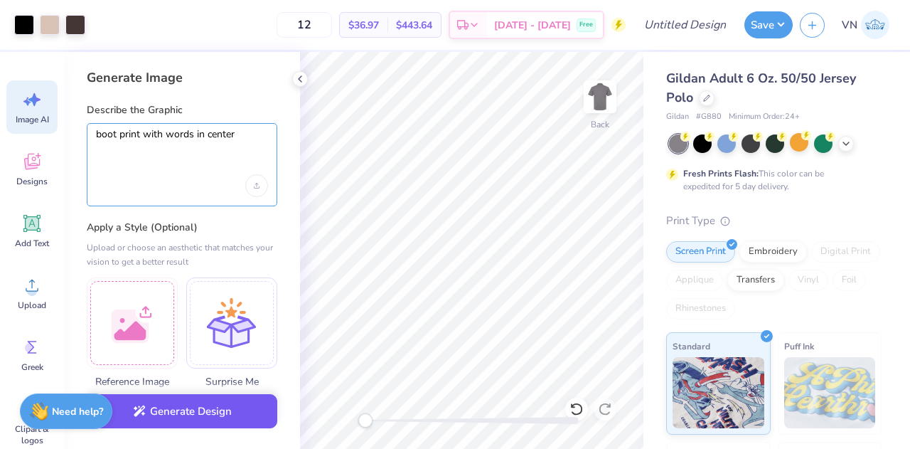
type textarea "boot print with words in center"
click at [196, 416] on button "Generate Design" at bounding box center [182, 411] width 191 height 35
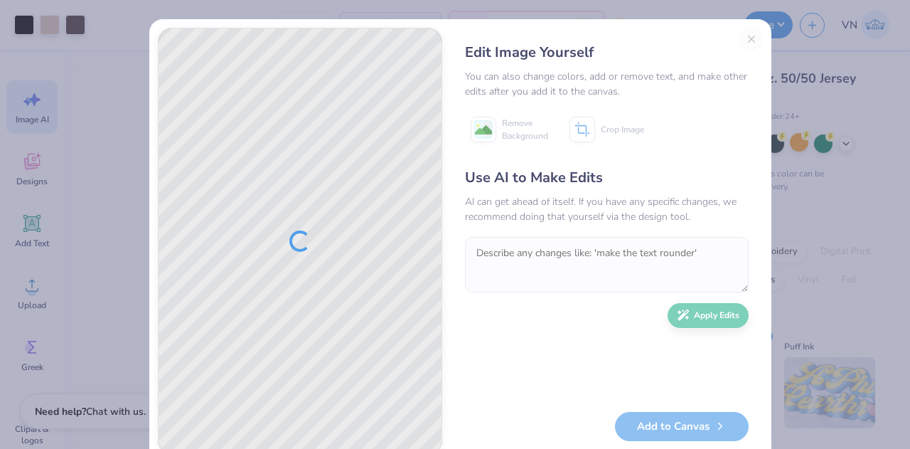
click at [747, 38] on div "Edit Image Yourself You can also change colors, add or remove text, and make ot…" at bounding box center [607, 241] width 312 height 427
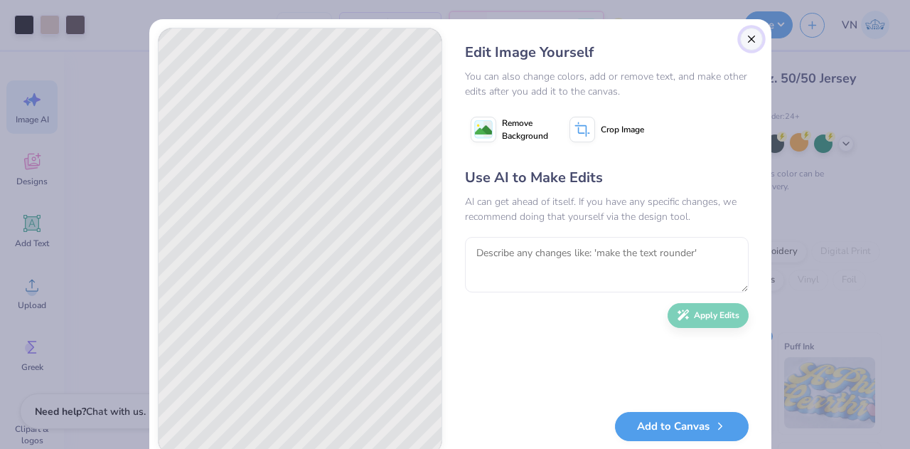
click at [749, 46] on button "Close" at bounding box center [751, 39] width 23 height 23
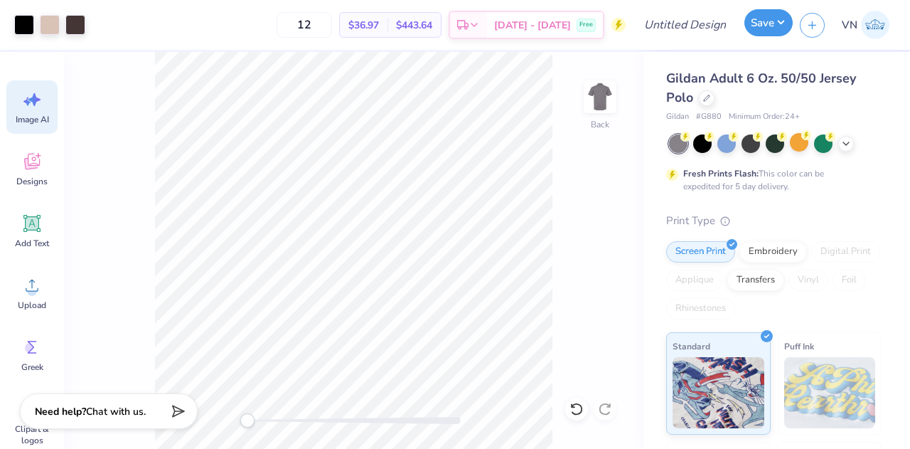
click at [764, 21] on button "Save" at bounding box center [768, 22] width 48 height 27
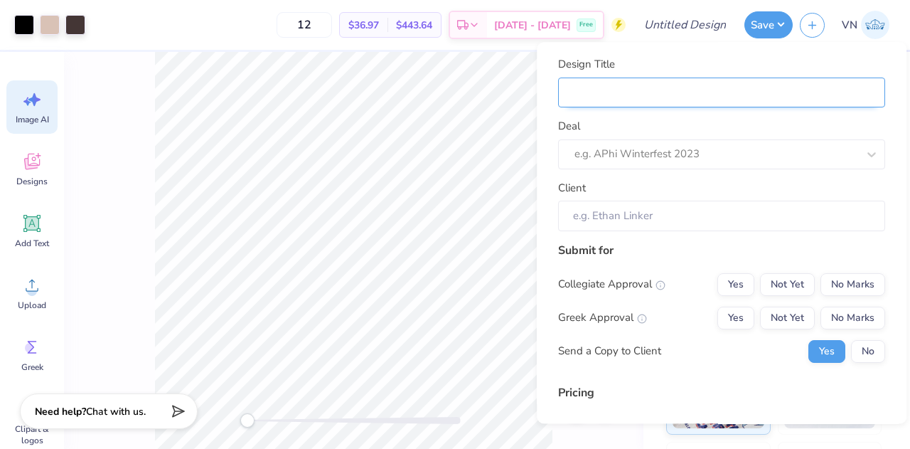
click at [600, 104] on input "Design Title" at bounding box center [721, 93] width 327 height 31
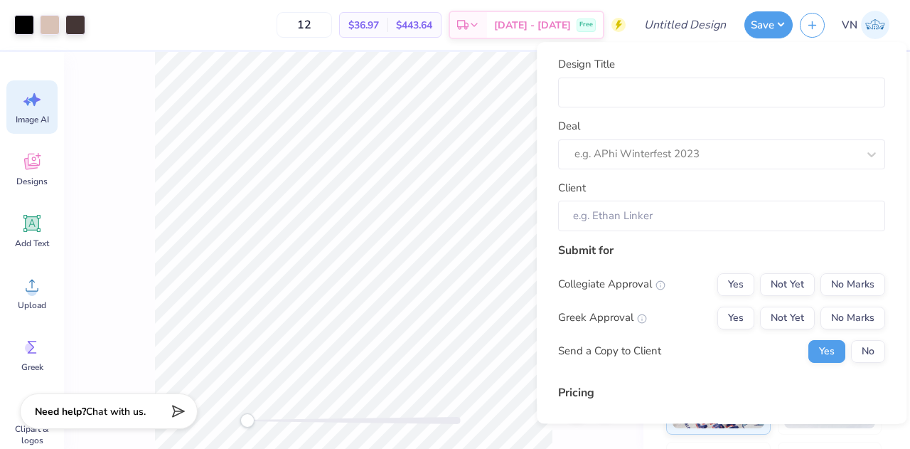
scroll to position [0, 31]
type input "S"
type input "Si"
type input "Sil"
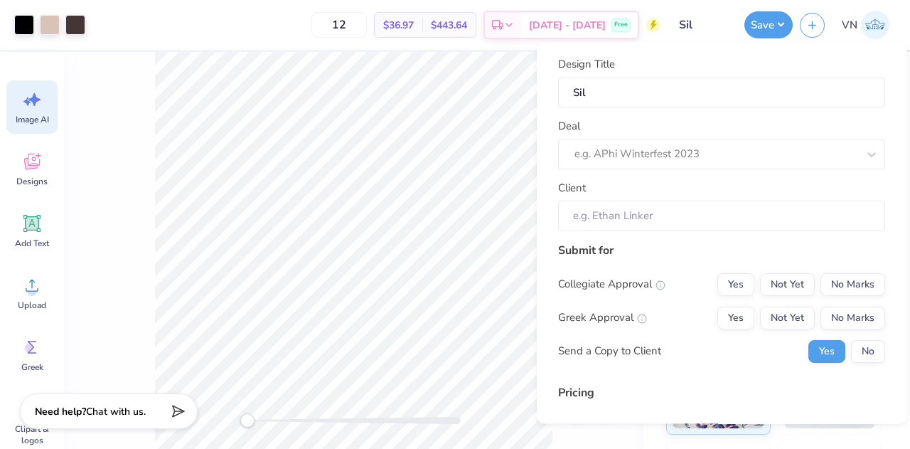
type input "Silv"
type input "Silve"
type input "Silver"
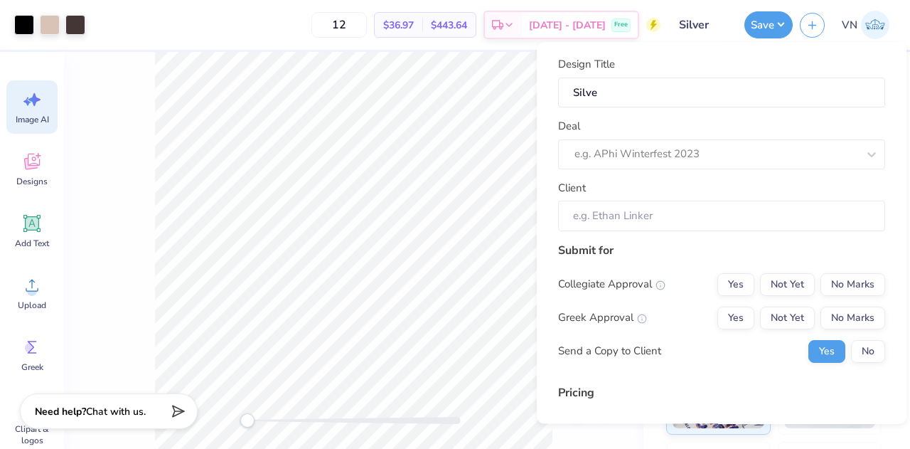
type input "Silver"
type input "Silver C"
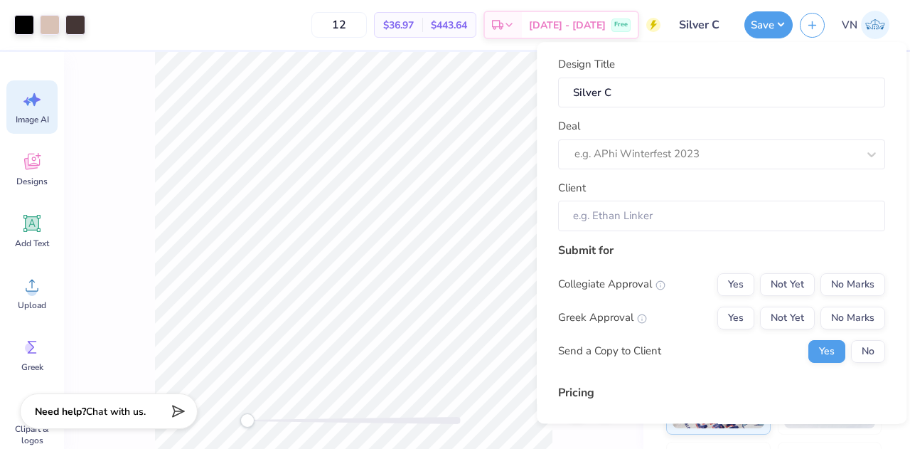
type input "Silver Cr"
type input "Silver Cre"
type input "Silver Cree"
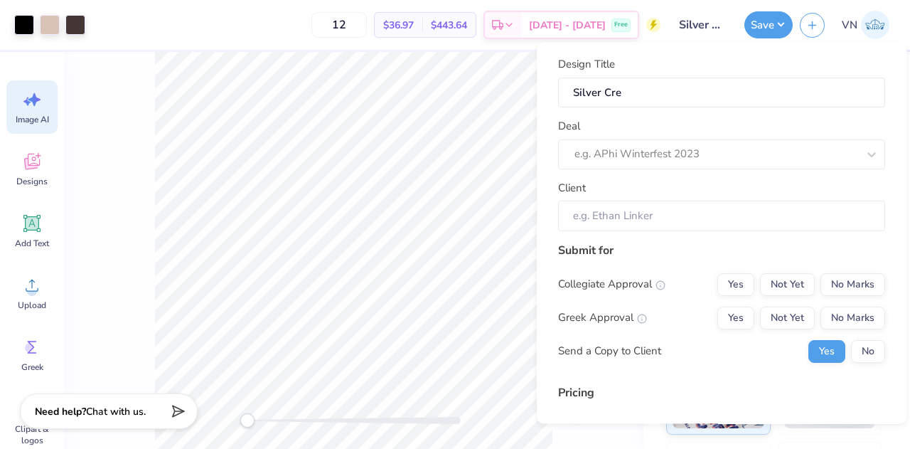
type input "Silver Cree"
type input "[GEOGRAPHIC_DATA]"
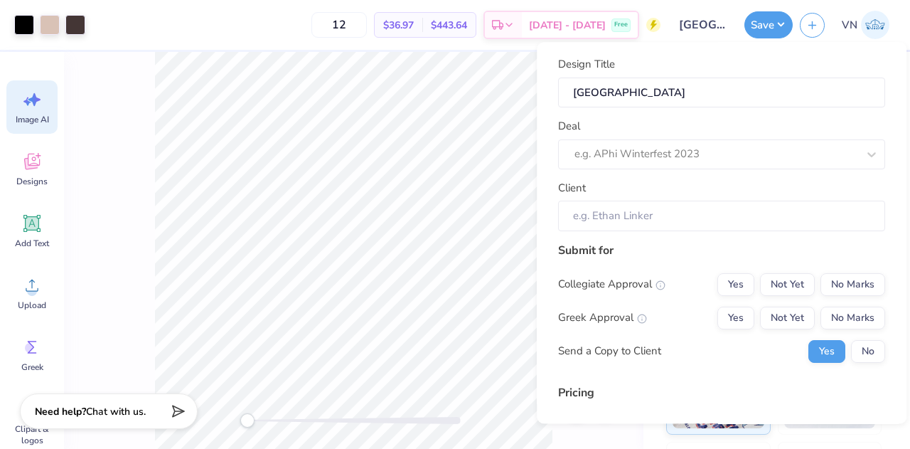
type input "Silver Creek L"
type input "Silver Creek Le"
type input "Silver Creek Lea"
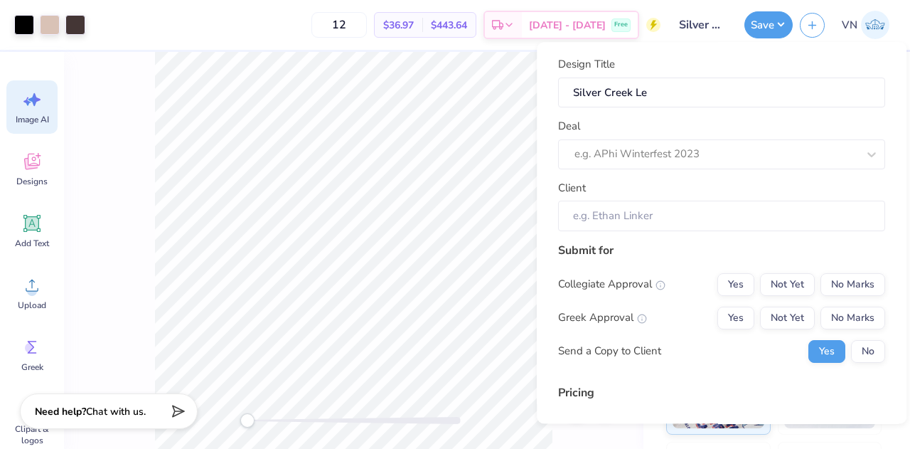
type input "Silver Creek Lea"
type input "Silver Creek Lead"
type input "Silver Creek Leade"
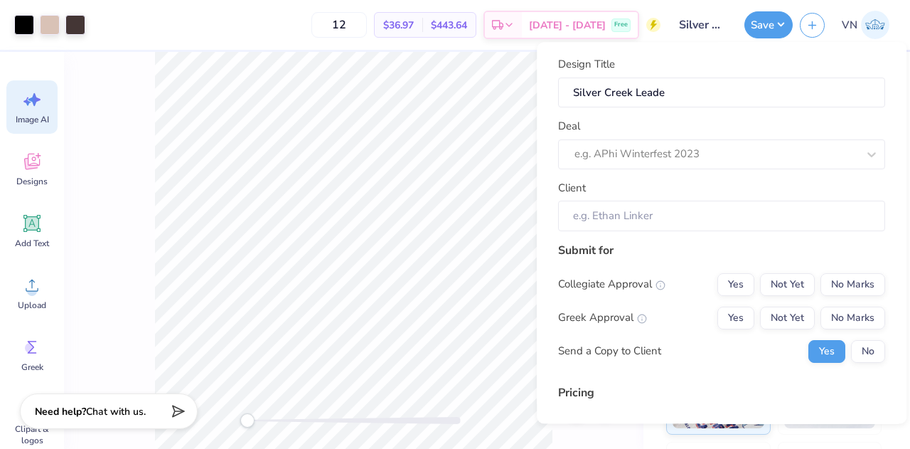
type input "Silver Creek Leader"
type input "Silver Creek Leaders"
type input "Silver Creek Leadersh"
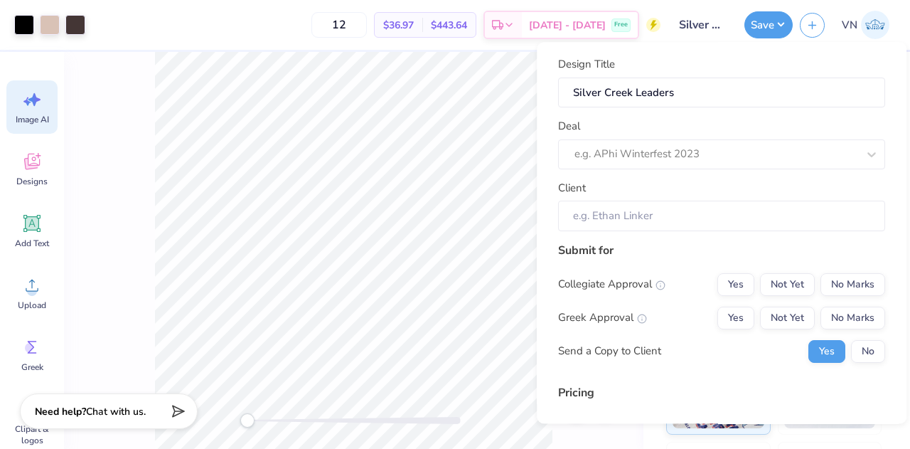
type input "Silver Creek Leadersh"
type input "Silver Creek Leadershi"
type input "Silver Creek Leadership"
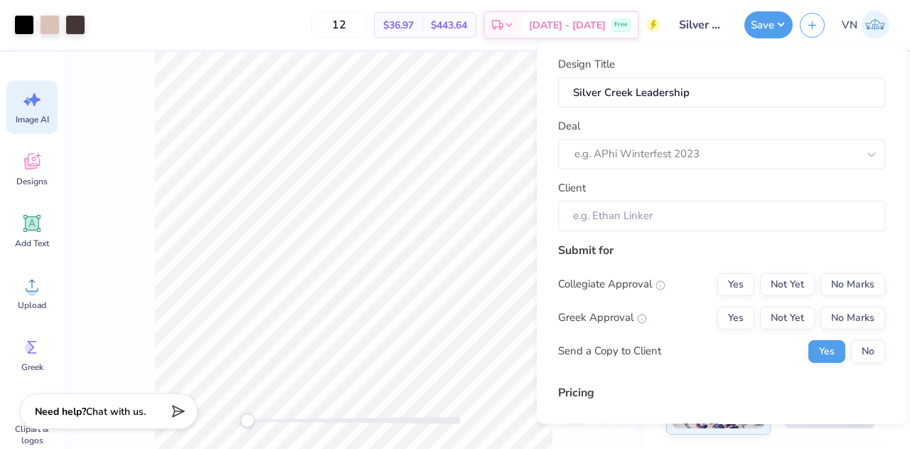
type input "Silver Creek Leadership A"
type input "Silver Creek Leadership Ac"
type input "Silver Creek Leadership Aca"
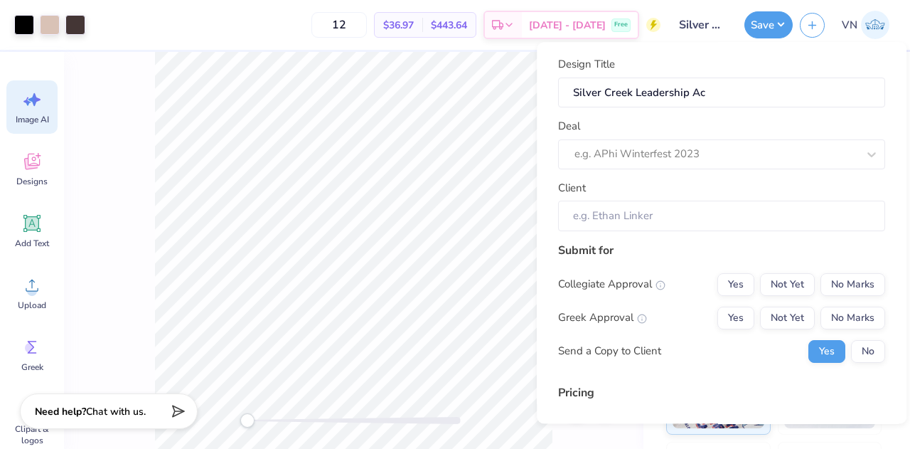
type input "Silver Creek Leadership Aca"
type input "Silver Creek Leadership Acad"
type input "Silver Creek Leadership Acade"
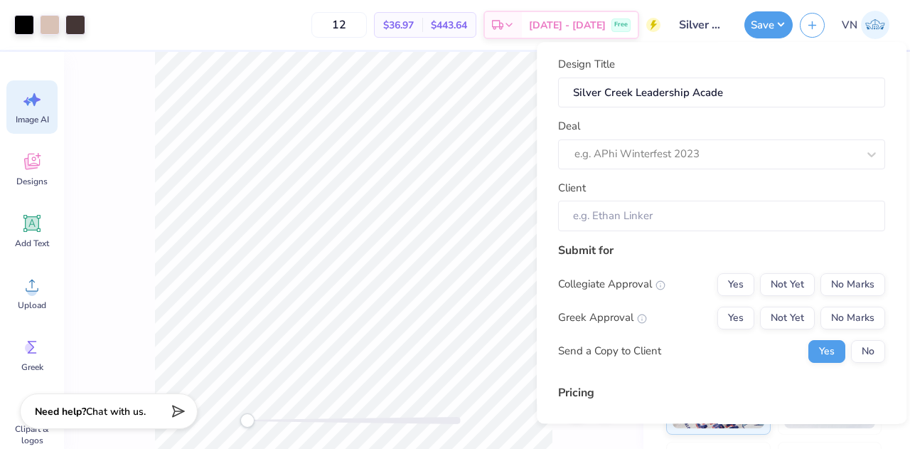
type input "Silver Creek Leadership Academ"
type input "Silver Creek Leadership Academy"
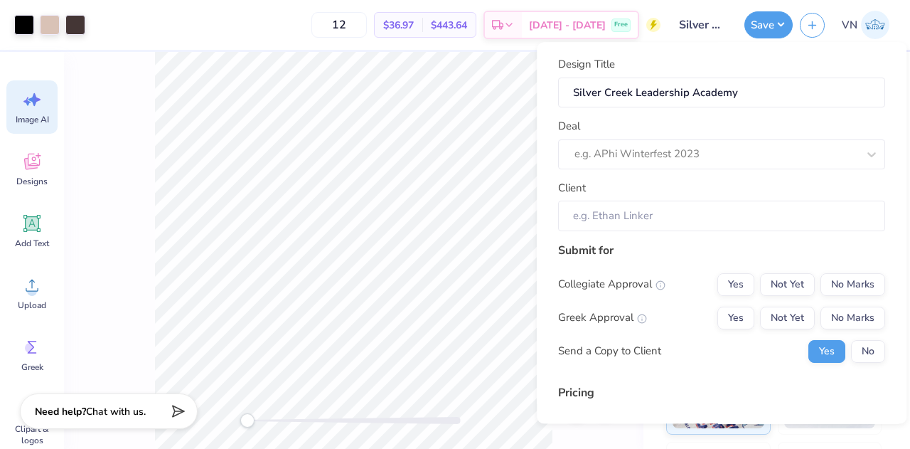
type input "Silver Creek Leadership Academy"
type input "Silver Creek Leadership Academy P"
type input "Silver Creek Leadership Academy Po"
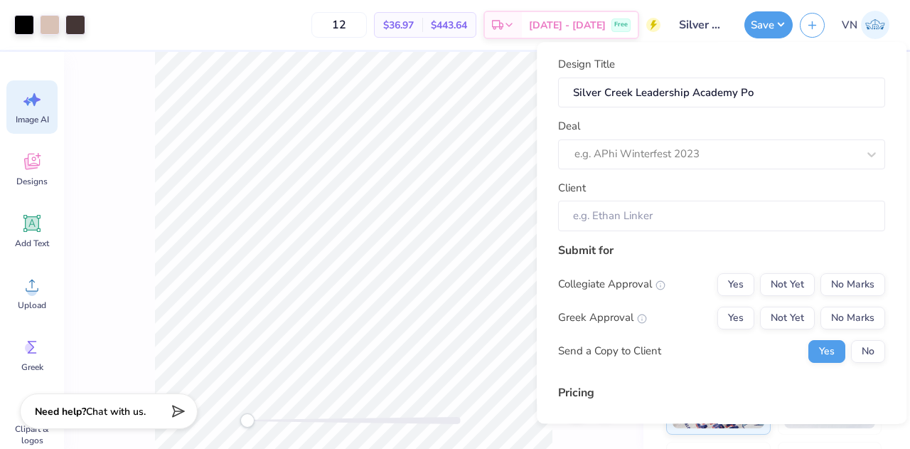
type input "Silver Creek Leadership Academy Pol"
type input "Silver Creek Leadership Academy Polo"
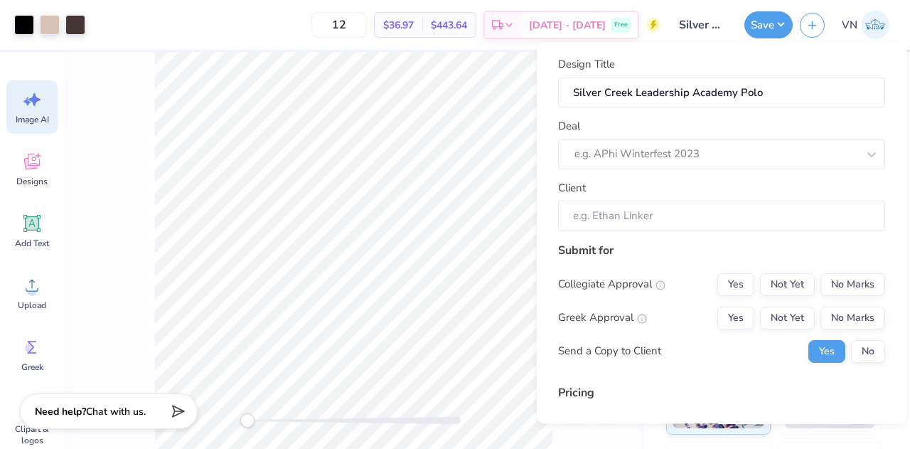
type input "Silver Creek Leadership Academy Polo"
type input "Silver Creek Leadership Academy Polo F"
type input "Silver Creek Leadership Academy Polo Fa"
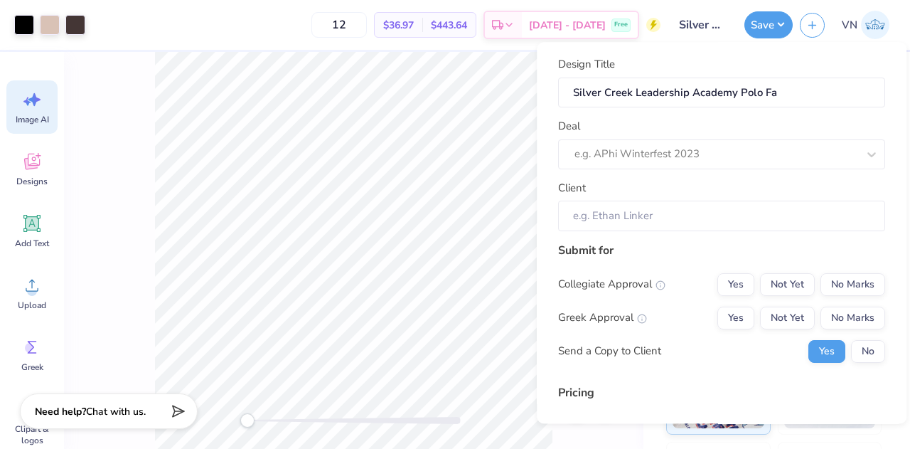
type input "Silver Creek Leadership Academy Polo Fal"
type input "Silver Creek Leadership Academy Polo Fall"
type input "Silver Creek Leadership Academy Polo Fal"
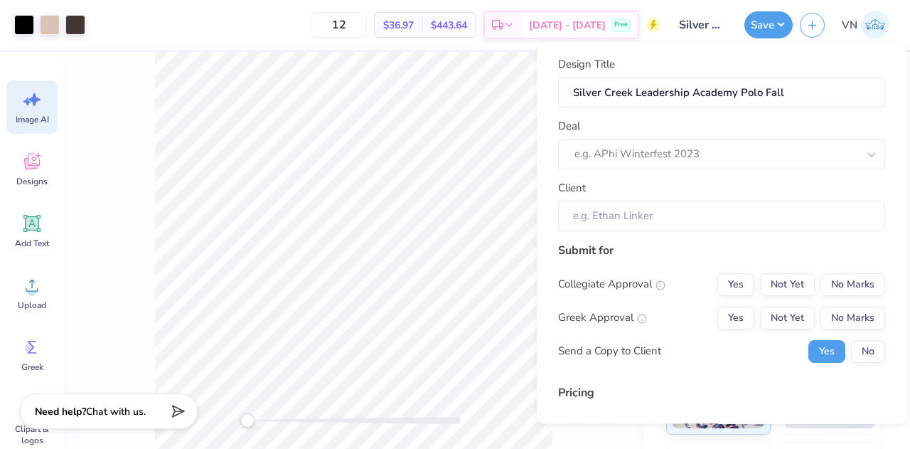
type input "Silver Creek Leadership Academy Polo Fal"
type input "Silver Creek Leadership Academy Polo Fa"
type input "Silver Creek Leadership Academy Polo F"
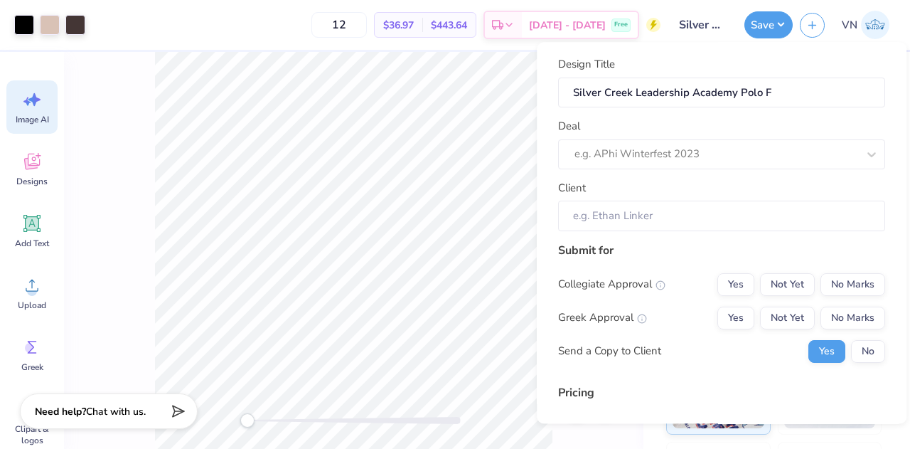
type input "Silver Creek Leadership Academy Polo Fa"
type input "Silver Creek Leadership Academy Polo Fal"
type input "Silver Creek Leadership Academy Polo Fall"
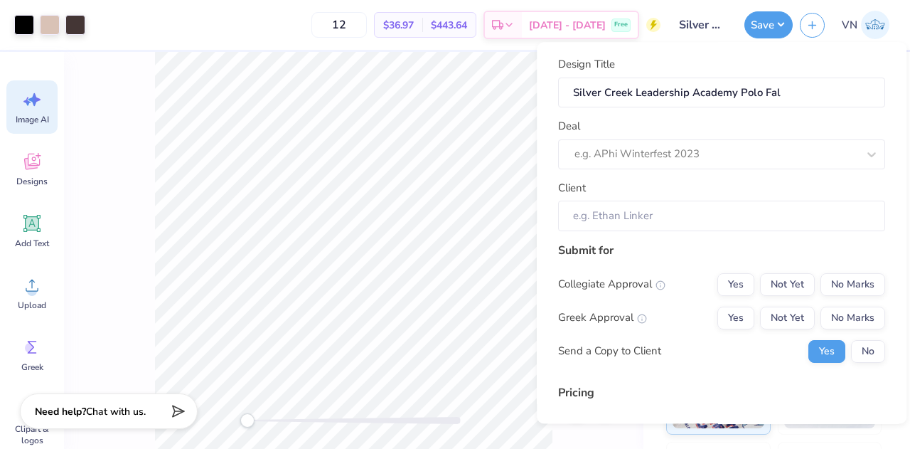
type input "Silver Creek Leadership Academy Polo Fall"
type input "Silver Creek Leadership Academy Polo Fall 2"
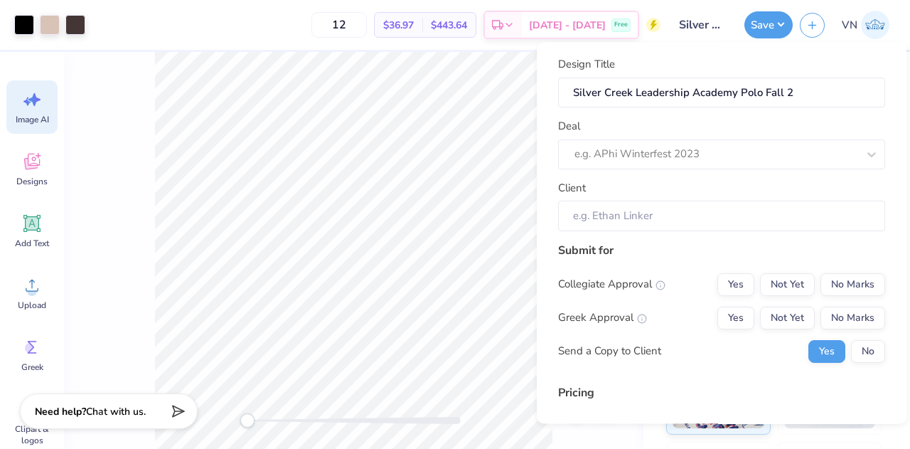
type input "Silver Creek Leadership Academy Polo Fall 20"
type input "Silver Creek Leadership Academy Polo Fall 202"
type input "Silver Creek Leadership Academy Polo Fall 2025"
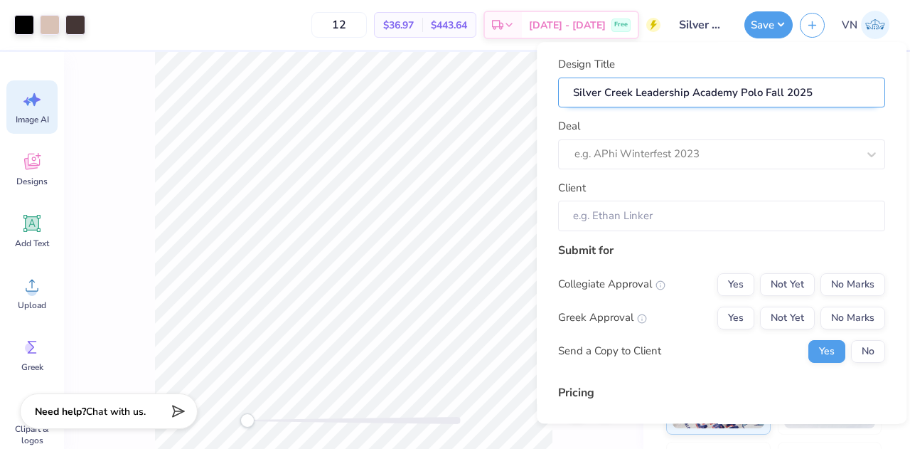
click at [767, 92] on input "Silver Creek Leadership Academy Polo Fall 2025" at bounding box center [721, 93] width 327 height 31
click at [763, 92] on input "Silver Creek Leadership Academy Polo Fall 2025" at bounding box center [721, 93] width 327 height 31
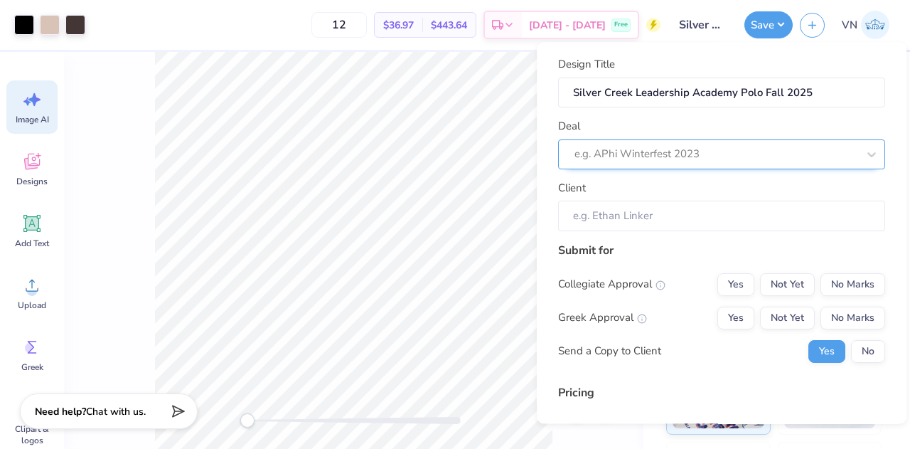
type input "Silver Creek Leadership Academy Polo Fall 2025"
click at [634, 163] on div at bounding box center [702, 154] width 255 height 19
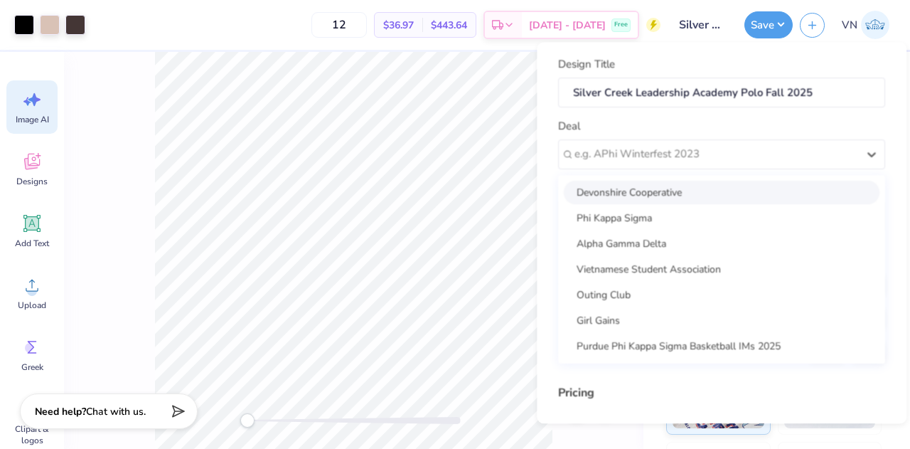
click at [623, 119] on div "Deal option Devonshire Cooperative focused, 1 of 7. 7 results available. Use Up…" at bounding box center [721, 143] width 327 height 51
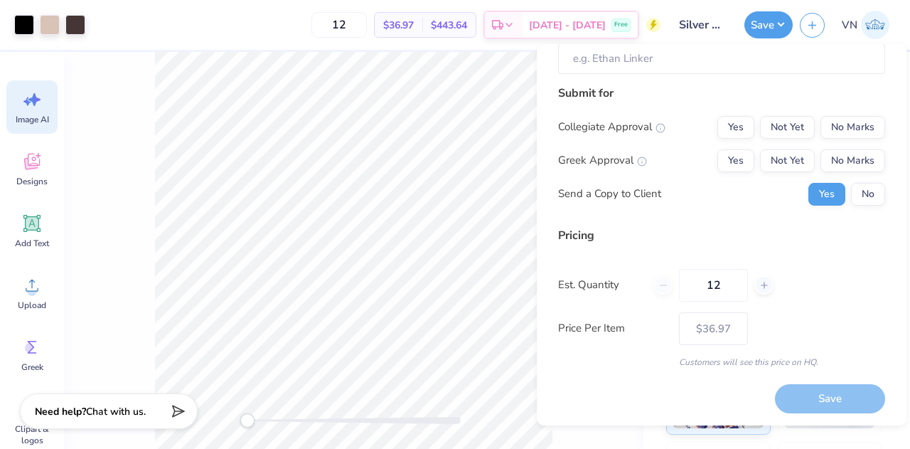
scroll to position [0, 0]
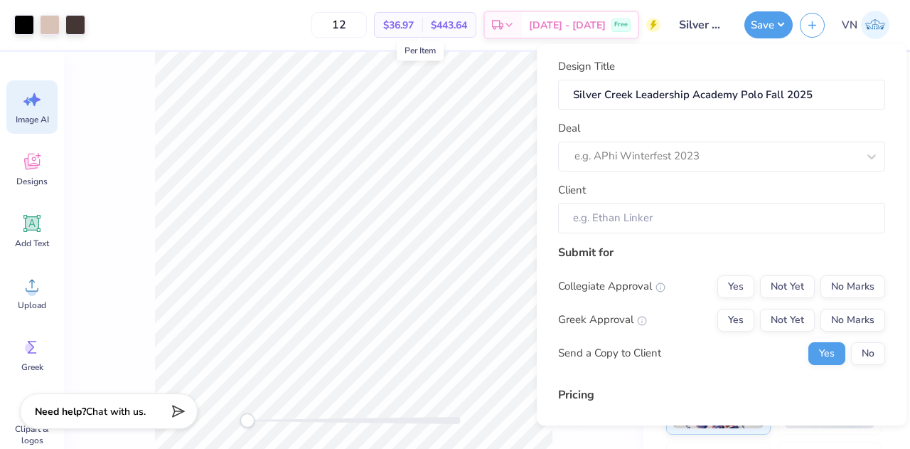
click at [414, 22] on span "$36.97" at bounding box center [398, 25] width 31 height 15
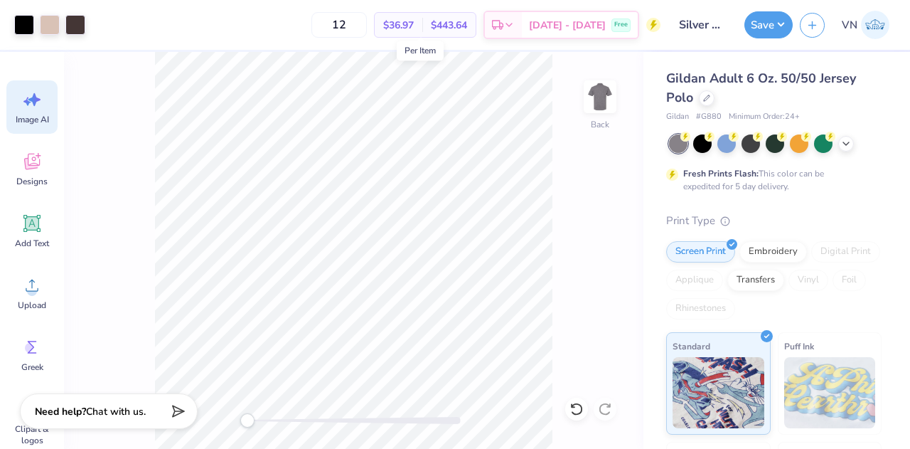
click at [414, 19] on span "$36.97" at bounding box center [398, 25] width 31 height 15
click at [405, 23] on span "$36.97" at bounding box center [398, 25] width 31 height 15
click at [357, 33] on input "12" at bounding box center [338, 25] width 55 height 26
click at [367, 23] on input "12" at bounding box center [338, 25] width 55 height 26
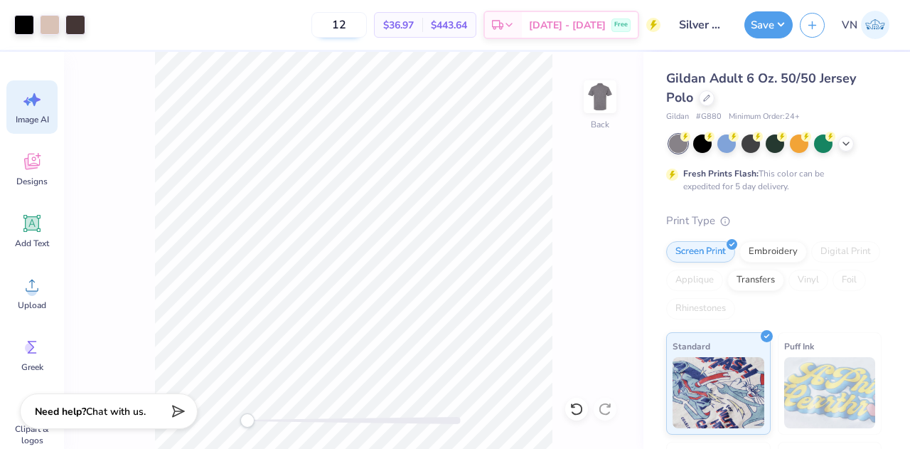
click at [367, 23] on input "12" at bounding box center [338, 25] width 55 height 26
type input "25"
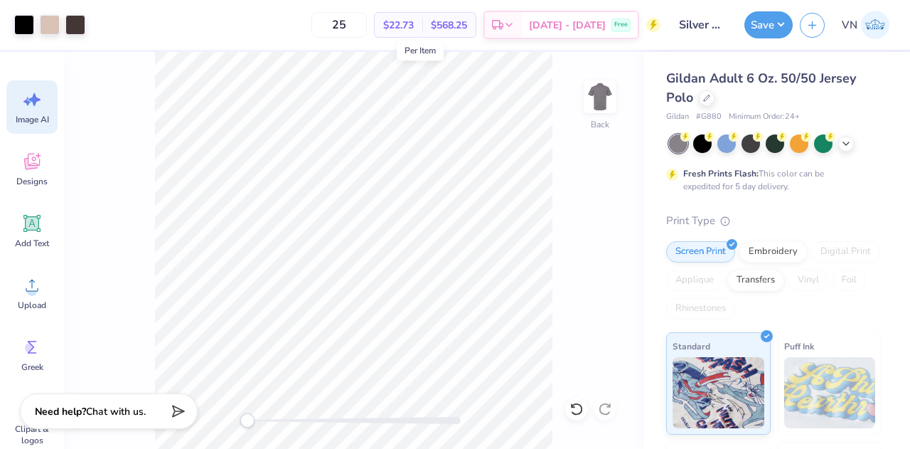
click at [414, 18] on span "$22.73" at bounding box center [398, 25] width 31 height 15
click at [467, 26] on span "$568.25" at bounding box center [449, 25] width 36 height 15
